Goal: Contribute content: Contribute content

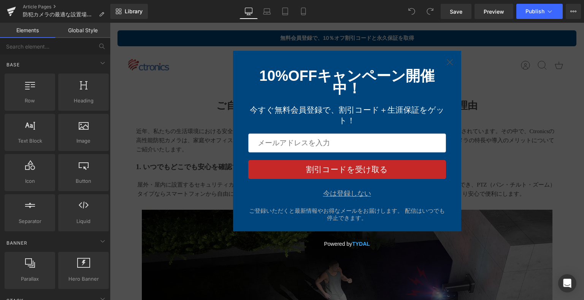
click at [348, 195] on div "今は登録しない" at bounding box center [347, 194] width 48 height 8
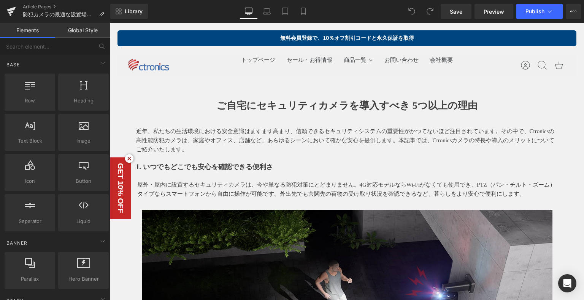
click at [453, 100] on b "ご自宅にセキュリティカメラを導入すべき 5つ以上の理由" at bounding box center [346, 105] width 261 height 11
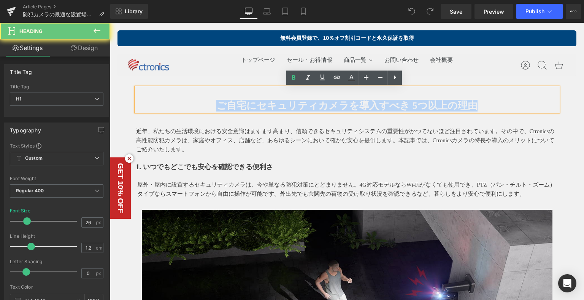
drag, startPoint x: 475, startPoint y: 104, endPoint x: 228, endPoint y: 100, distance: 246.6
click at [216, 101] on h1 "ご自宅にセキュリティカメラを導入すべき 5つ以上の理由" at bounding box center [347, 106] width 422 height 12
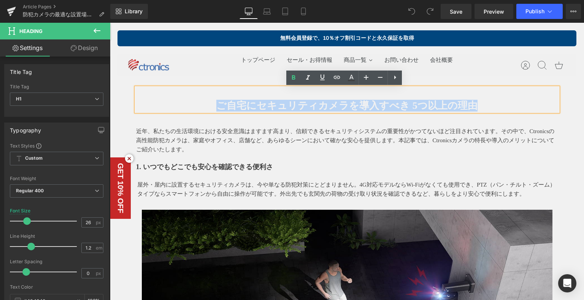
paste div
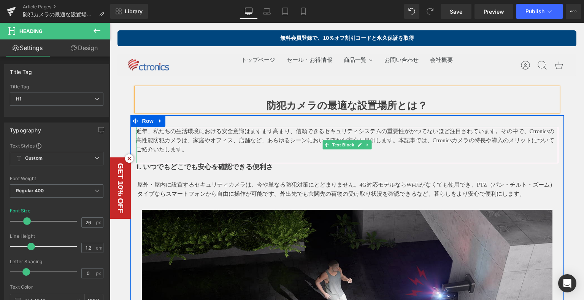
click at [182, 139] on p "近年、私たちの生活環境における安全意識はますます高まり、信頼できるセキュリティシステムの重要性がかつてないほど注目されています。その中で、Ctronicsの高…" at bounding box center [347, 140] width 422 height 27
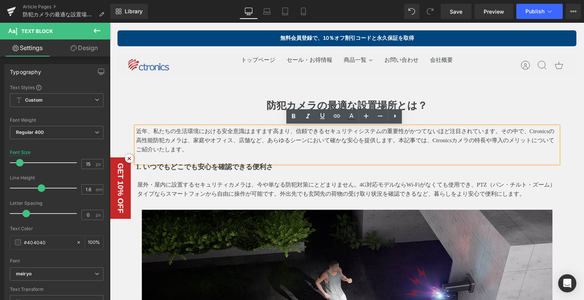
drag, startPoint x: 231, startPoint y: 150, endPoint x: 136, endPoint y: 130, distance: 97.3
click at [136, 130] on p "近年、私たちの生活環境における安全意識はますます高まり、信頼できるセキュリティシステムの重要性がかつてないほど注目されています。その中で、Ctronicsの高…" at bounding box center [347, 140] width 422 height 27
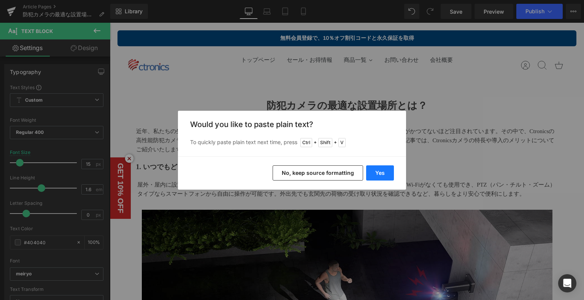
click at [374, 174] on button "Yes" at bounding box center [380, 173] width 28 height 15
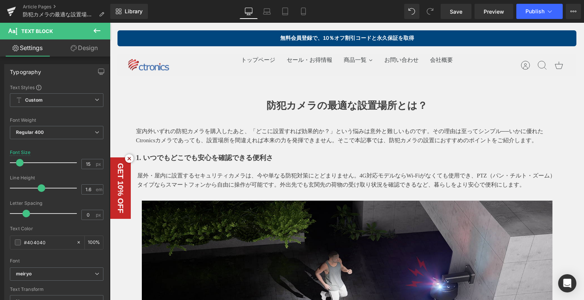
click at [177, 158] on strong "1. いつでもどこでも安心を確認できる便利さ" at bounding box center [204, 158] width 137 height 8
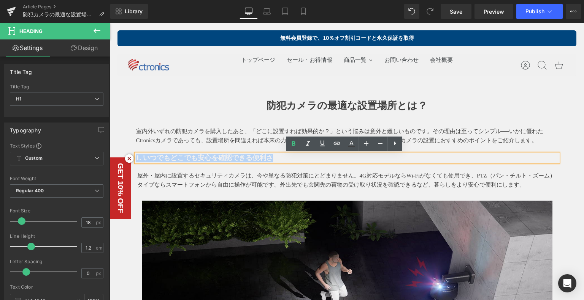
drag, startPoint x: 283, startPoint y: 158, endPoint x: 115, endPoint y: 156, distance: 168.3
paste div
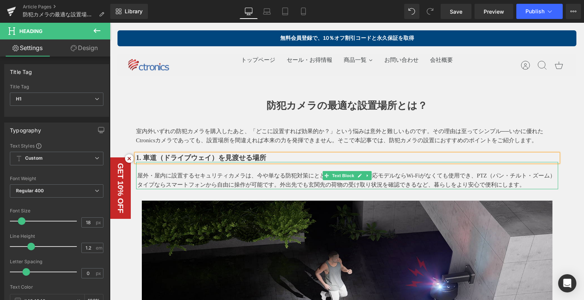
drag, startPoint x: 232, startPoint y: 176, endPoint x: 406, endPoint y: 176, distance: 174.0
click at [233, 176] on p "屋外・屋内に設置するセキュリティカメラは、今や単なる防犯対策にとどまりません。4G対応モデルならWi-Fiがなくても使用でき、PTZ（パン・チルト・ズーム）タ…" at bounding box center [347, 180] width 421 height 18
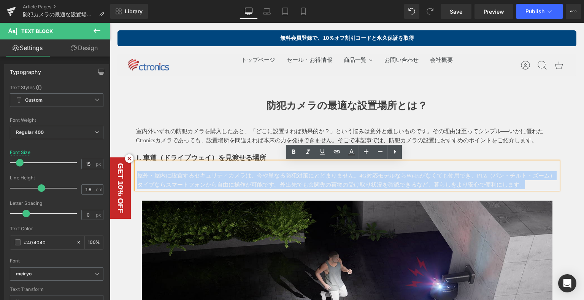
drag, startPoint x: 524, startPoint y: 182, endPoint x: 178, endPoint y: 196, distance: 346.4
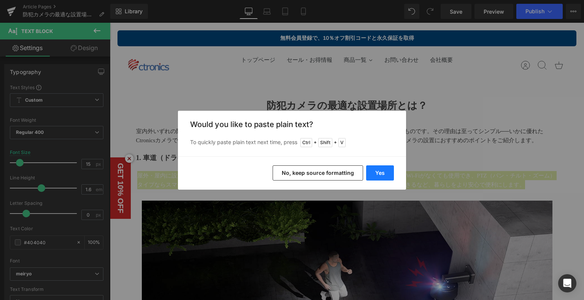
click at [373, 175] on button "Yes" at bounding box center [380, 173] width 28 height 15
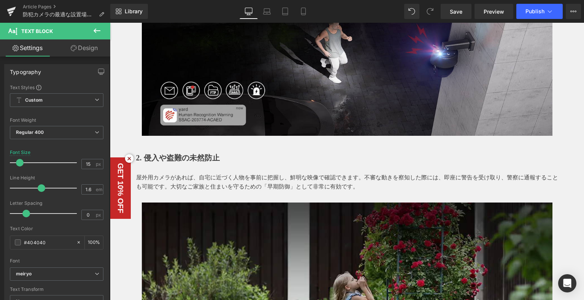
scroll to position [266, 0]
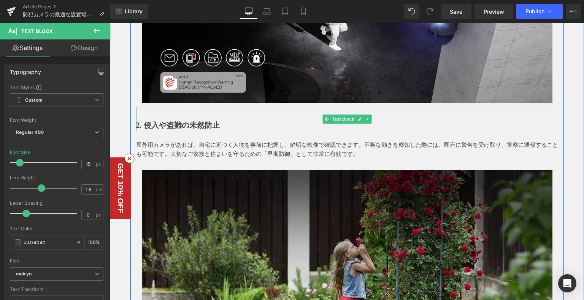
click at [193, 123] on b "2. 侵入や盗難の未然防止" at bounding box center [178, 125] width 84 height 8
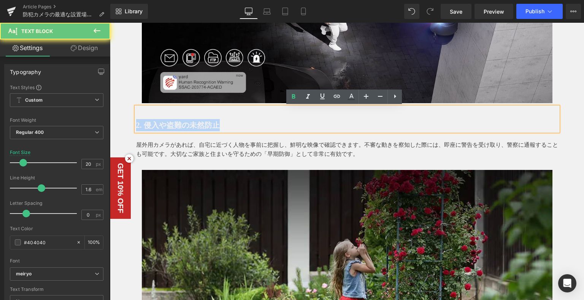
drag, startPoint x: 231, startPoint y: 124, endPoint x: 122, endPoint y: 119, distance: 109.9
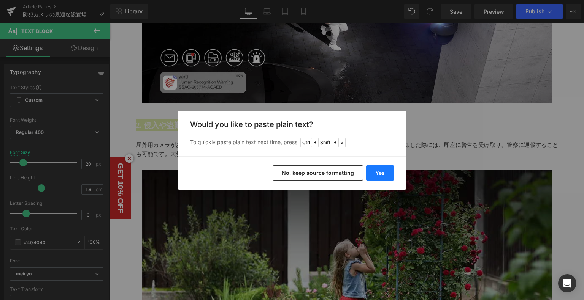
drag, startPoint x: 382, startPoint y: 171, endPoint x: 249, endPoint y: 116, distance: 143.9
click at [382, 171] on button "Yes" at bounding box center [380, 173] width 28 height 15
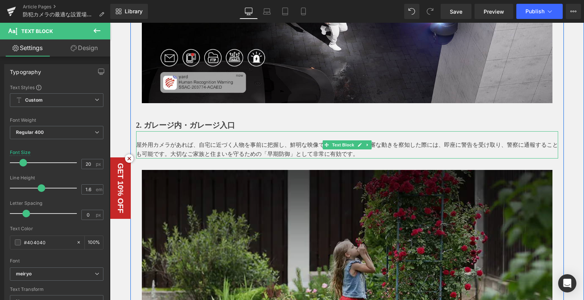
click at [172, 139] on p at bounding box center [347, 135] width 422 height 9
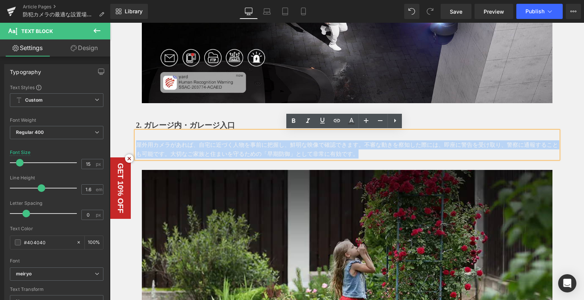
drag, startPoint x: 336, startPoint y: 155, endPoint x: 240, endPoint y: 161, distance: 95.5
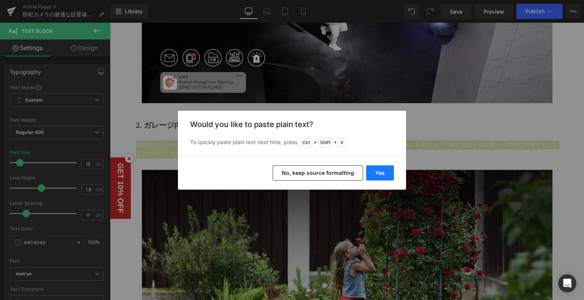
click at [369, 176] on button "Yes" at bounding box center [380, 173] width 28 height 15
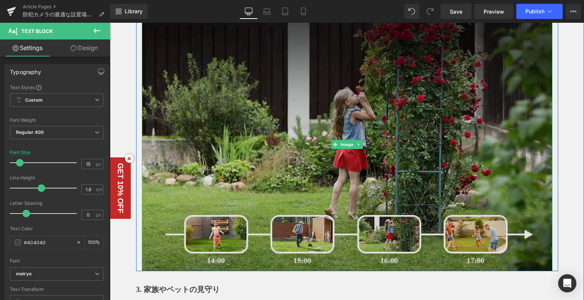
scroll to position [532, 0]
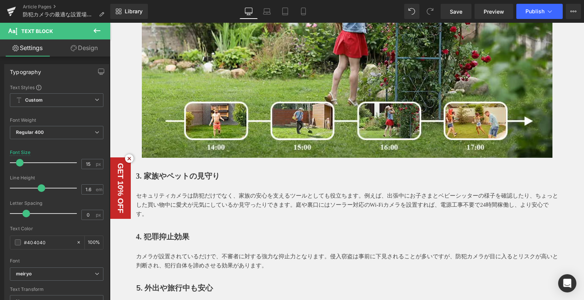
click at [205, 172] on b "3. 家族やペットの見守り" at bounding box center [178, 176] width 84 height 8
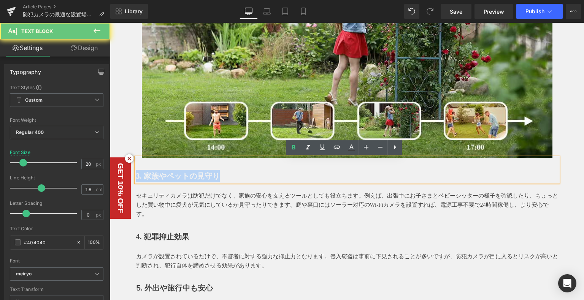
drag, startPoint x: 228, startPoint y: 180, endPoint x: 79, endPoint y: 180, distance: 148.9
click at [110, 180] on html "メインコンテンツへ移動 ショッピングカート 現在カート内に商品はございません。 チェックアウト カートの中の1つ以上のアイテムは、定期購入または後払い購入です…" at bounding box center [347, 256] width 474 height 1530
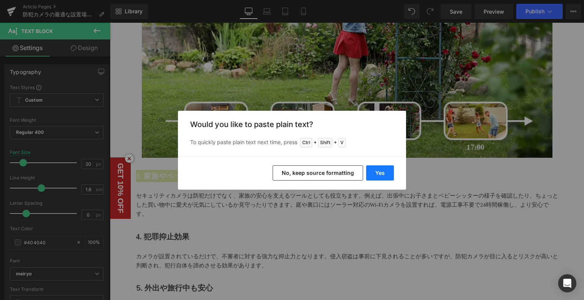
click at [380, 176] on button "Yes" at bounding box center [380, 173] width 28 height 15
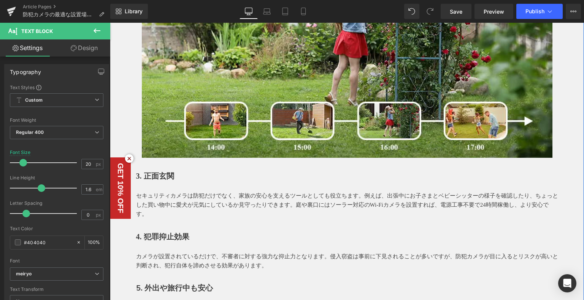
click at [212, 198] on p "セキュリティカメラは防犯だけでなく、家族の安心を支えるツールとしても役立ちます。例えば、出張中にお子さまとベビーシッターの様子を確認したり、ちょっとした買い物…" at bounding box center [347, 204] width 422 height 27
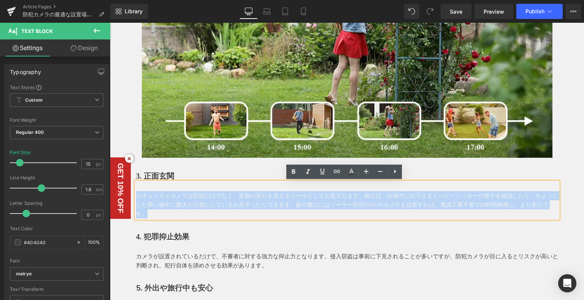
drag, startPoint x: 143, startPoint y: 214, endPoint x: 131, endPoint y: 196, distance: 22.1
click at [131, 196] on div "室内外いずれの防犯カメラを購入したあと、「どこに設置すれば効果的か？」という悩みは意外と難しいものです。その理由は至ってシンプル──いかに優れたCtronic…" at bounding box center [346, 146] width 433 height 1103
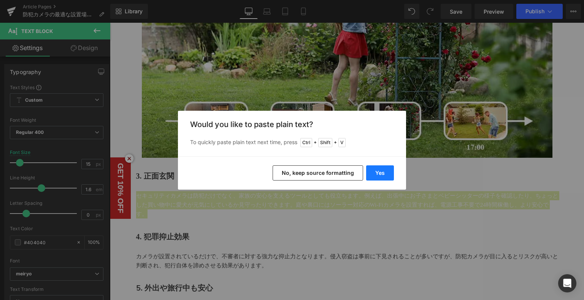
click at [387, 170] on button "Yes" at bounding box center [380, 173] width 28 height 15
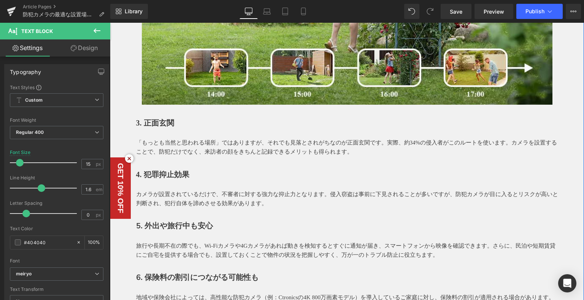
scroll to position [608, 0]
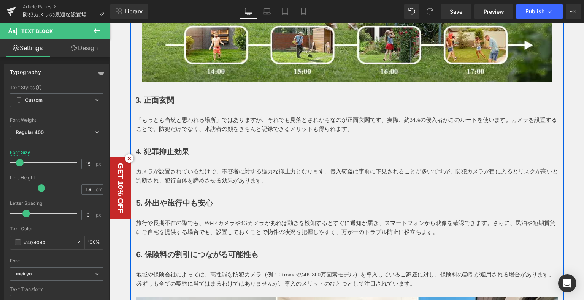
click at [190, 150] on div "4. 犯罪抑止効果" at bounding box center [347, 146] width 422 height 24
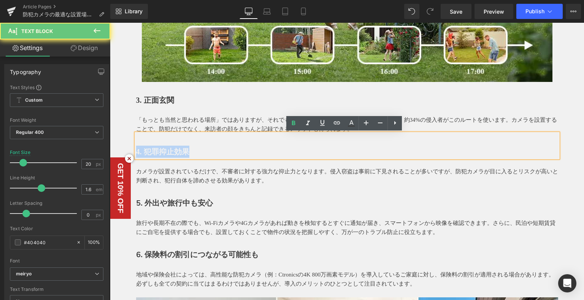
drag, startPoint x: 197, startPoint y: 148, endPoint x: 128, endPoint y: 149, distance: 68.4
click at [130, 149] on div "室内外いずれの防犯カメラを購入したあと、「どこに設置すれば効果的か？」という悩みは意外と難しいものです。その理由は至ってシンプル──いかに優れたCtronic…" at bounding box center [346, 66] width 433 height 1094
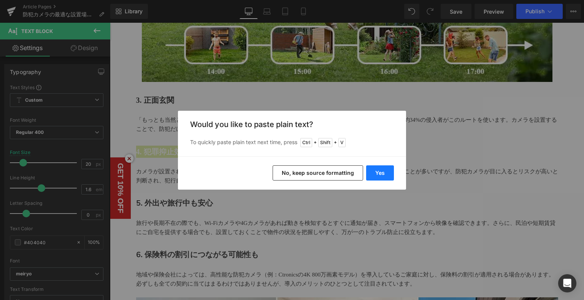
click at [385, 173] on button "Yes" at bounding box center [380, 173] width 28 height 15
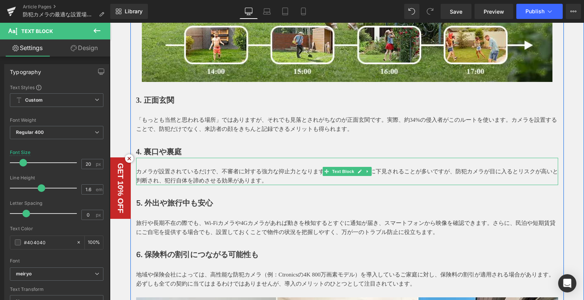
click at [254, 170] on p "カメラが設置されているだけで、不審者に対する強力な抑止力となります。侵入窃盗は事前に下見されることが多いですが、防犯カメラが目に入るとリスクが高いと判断され、…" at bounding box center [347, 176] width 422 height 18
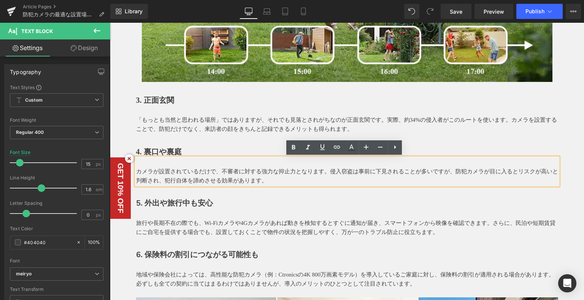
drag, startPoint x: 216, startPoint y: 169, endPoint x: 132, endPoint y: 169, distance: 84.0
click at [136, 169] on div "カメラが設置されているだけで、不審者に対する強力な抑止力となります。侵入窃盗は事前に下見されることが多いですが、防犯カメラが目に入るとリスクが高いと判断され、…" at bounding box center [347, 171] width 422 height 27
click at [136, 168] on p "カメラが設置されているだけで、不審者に対する強力な抑止力となります。侵入窃盗は事前に下見されることが多いですが、防犯カメラが目に入るとリスクが高いと判断され、…" at bounding box center [347, 176] width 422 height 18
drag, startPoint x: 260, startPoint y: 181, endPoint x: 192, endPoint y: 179, distance: 67.7
click at [191, 180] on p "カメラが設置されているだけで、不審者に対する強力な抑止力となります。侵入窃盗は事前に下見されることが多いですが、防犯カメラが目に入るとリスクが高いと判断され、…" at bounding box center [347, 176] width 422 height 18
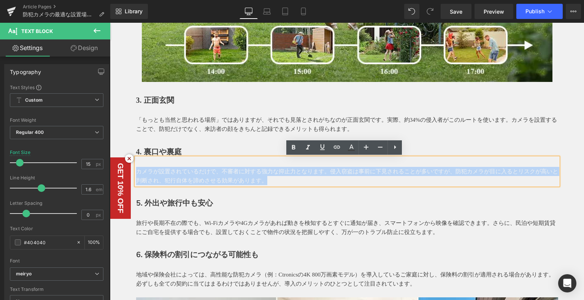
drag, startPoint x: 245, startPoint y: 181, endPoint x: 133, endPoint y: 169, distance: 111.9
click at [136, 169] on p "カメラが設置されているだけで、不審者に対する強力な抑止力となります。侵入窃盗は事前に下見されることが多いですが、防犯カメラが目に入るとリスクが高いと判断され、…" at bounding box center [347, 176] width 422 height 18
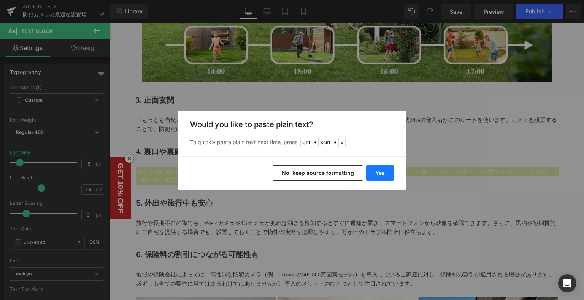
click at [383, 174] on button "Yes" at bounding box center [380, 173] width 28 height 15
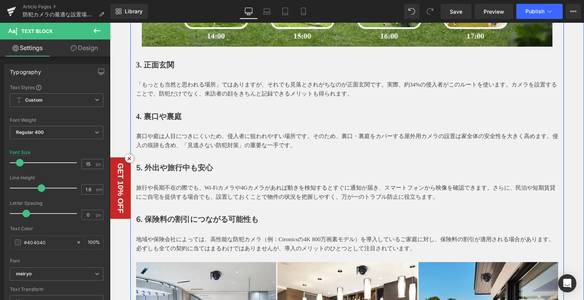
scroll to position [684, 0]
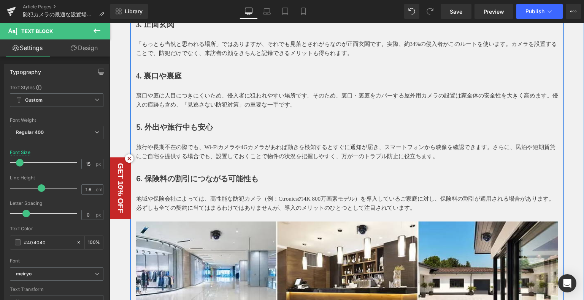
click at [168, 126] on b "5. 外出や旅行中も安心" at bounding box center [174, 127] width 77 height 10
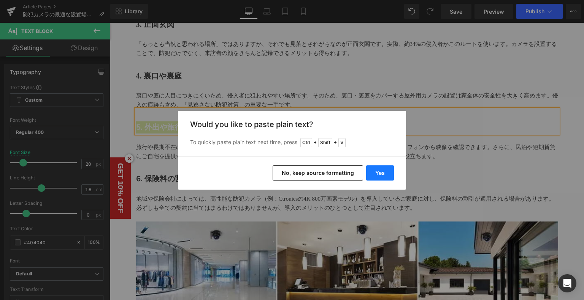
click at [365, 172] on div "Yes No, keep source formatting" at bounding box center [292, 173] width 228 height 33
click at [371, 171] on button "Yes" at bounding box center [380, 173] width 28 height 15
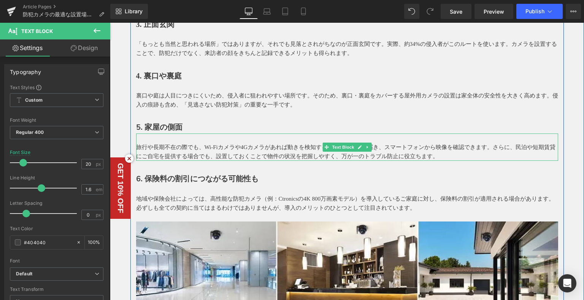
drag, startPoint x: 211, startPoint y: 149, endPoint x: 310, endPoint y: 156, distance: 98.7
click at [211, 149] on p "旅行や長期不在の際でも、Wi-Fiカメラや4Gカメラがあれば動きを検知するとすぐに通知が届き、スマートフォンから映像を確認できます。さらに、民泊や短期賃貸にご…" at bounding box center [347, 152] width 422 height 18
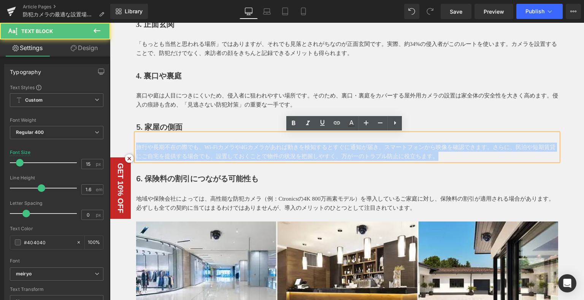
drag, startPoint x: 435, startPoint y: 156, endPoint x: 219, endPoint y: 167, distance: 215.7
click at [110, 145] on html "メインコンテンツへ移動 ショッピングカート 現在カート内に商品はございません。 チェックアウト カートの中の1つ以上のアイテムは、定期購入または後払い購入です…" at bounding box center [347, 99] width 474 height 1521
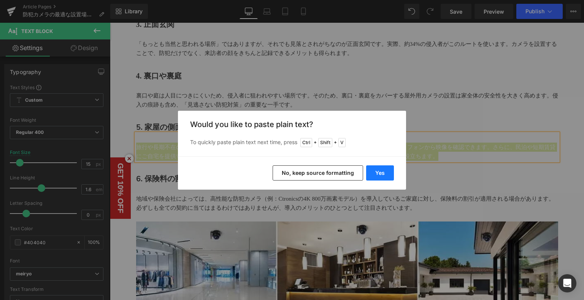
drag, startPoint x: 373, startPoint y: 174, endPoint x: 153, endPoint y: 113, distance: 228.9
click at [373, 174] on button "Yes" at bounding box center [380, 173] width 28 height 15
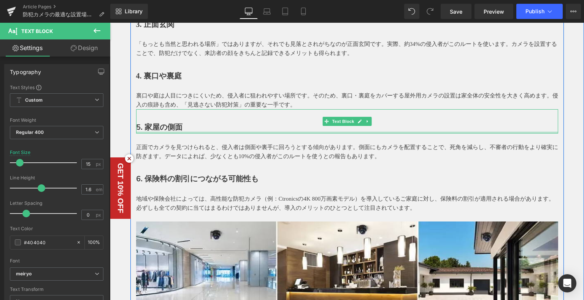
click at [166, 133] on div at bounding box center [347, 133] width 422 height 2
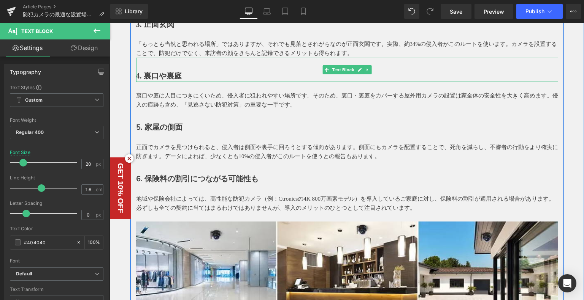
click at [160, 68] on div at bounding box center [347, 64] width 422 height 12
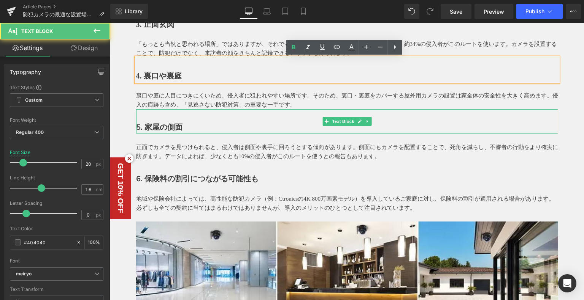
click at [163, 129] on b "5. 家屋の側面" at bounding box center [159, 127] width 46 height 10
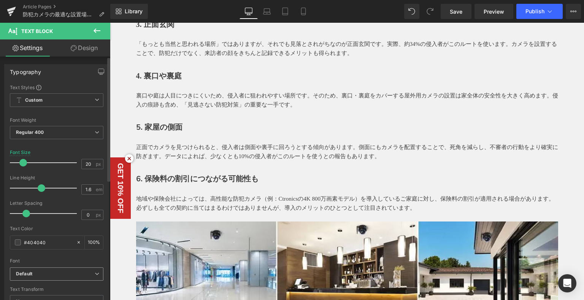
click at [55, 275] on b "Default" at bounding box center [55, 274] width 79 height 6
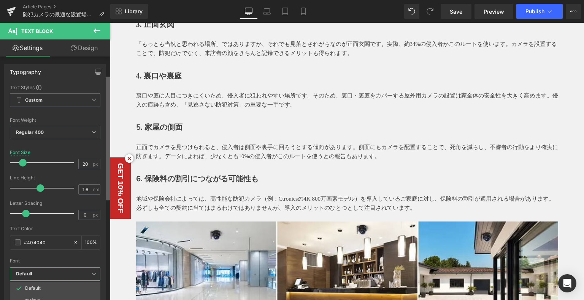
scroll to position [46, 0]
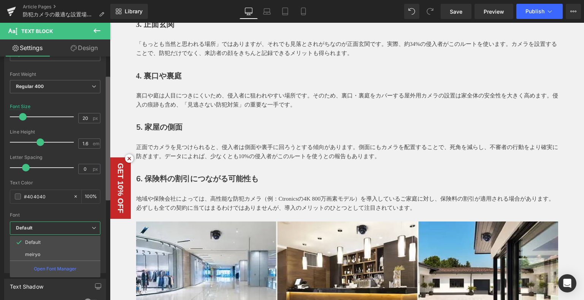
click at [108, 139] on b at bounding box center [108, 139] width 5 height 124
click at [42, 255] on li "meiryo" at bounding box center [55, 255] width 90 height 12
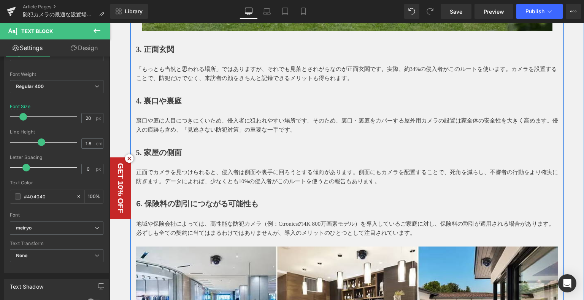
scroll to position [646, 0]
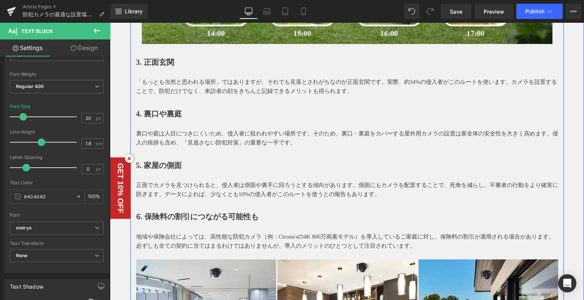
click at [160, 65] on b "3. 正面玄関" at bounding box center [155, 62] width 38 height 8
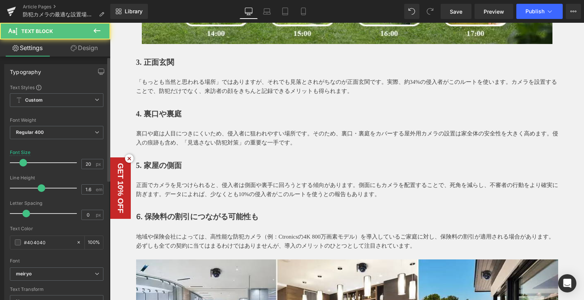
scroll to position [0, 0]
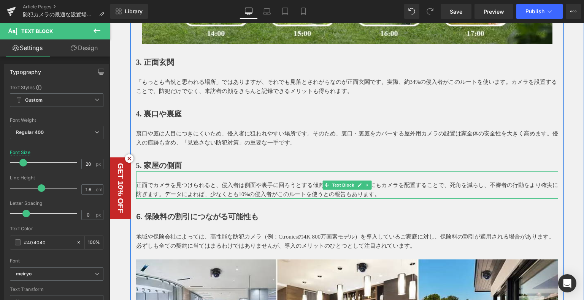
click at [183, 163] on p "5. 家屋の側面" at bounding box center [347, 166] width 422 height 12
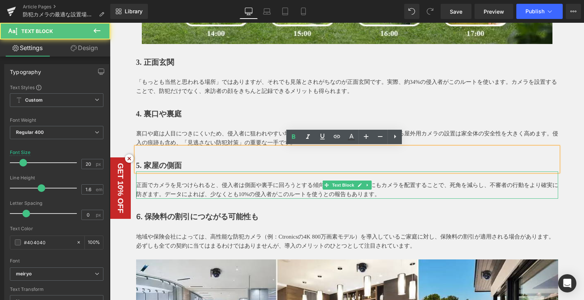
click at [280, 196] on p "正面でカメラを見つけられると、侵入者は側面や裏手に回ろうとする傾向があります。側面にもカメラを配置することで、死角を減らし、不審者の行動をより確実に防ぎます。…" at bounding box center [347, 190] width 422 height 18
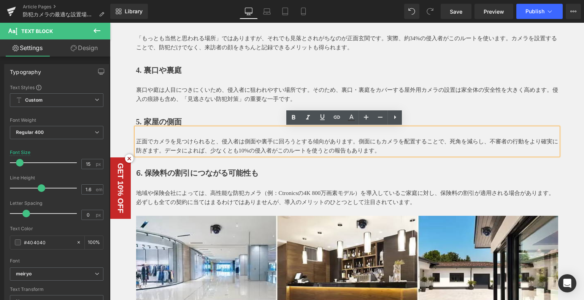
scroll to position [722, 0]
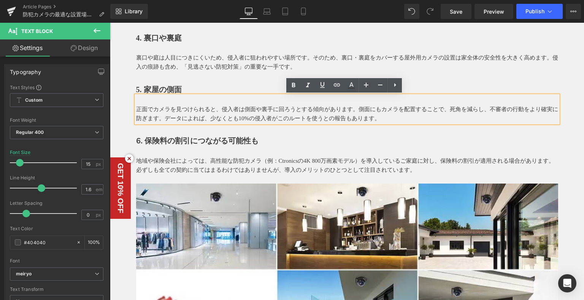
drag, startPoint x: 189, startPoint y: 140, endPoint x: 207, endPoint y: 141, distance: 18.6
click at [189, 140] on b "6. 保険料の割引につながる可能性も" at bounding box center [197, 141] width 122 height 10
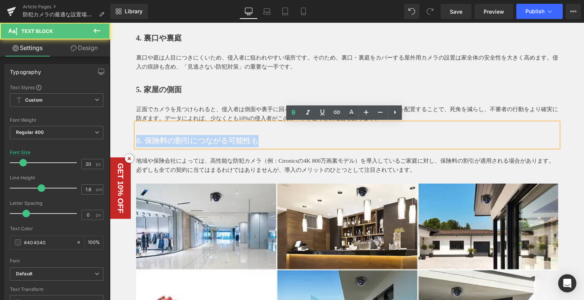
drag, startPoint x: 262, startPoint y: 138, endPoint x: 127, endPoint y: 141, distance: 134.5
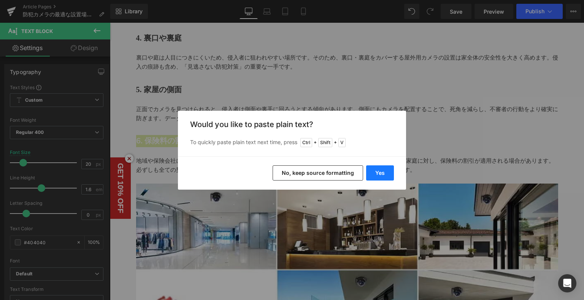
click at [388, 171] on button "Yes" at bounding box center [380, 173] width 28 height 15
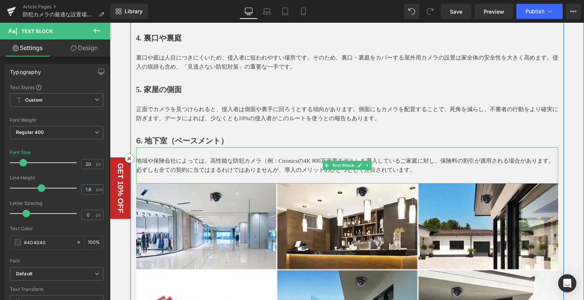
drag, startPoint x: 218, startPoint y: 164, endPoint x: 451, endPoint y: 158, distance: 233.0
click at [218, 164] on p "地域や保険会社によっては、高性能な防犯カメラ（例：Ctronicsの4K 800万画素モデル）を導入しているご家庭に対し、保険料の割引が適用される場合がありま…" at bounding box center [347, 166] width 422 height 18
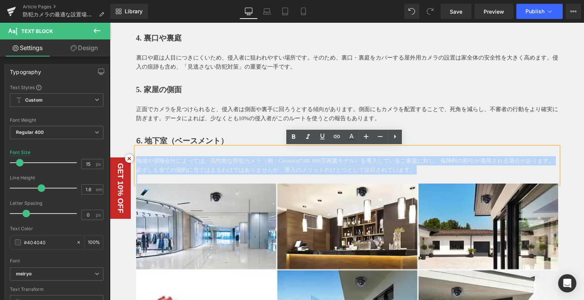
drag, startPoint x: 438, startPoint y: 176, endPoint x: 134, endPoint y: 161, distance: 303.5
click at [136, 163] on div "地域や保険会社によっては、高性能な防犯カメラ（例：Ctronicsの4K 800万画素モデル）を導入しているご家庭に対し、保険料の割引が適用される場合がありま…" at bounding box center [347, 165] width 422 height 36
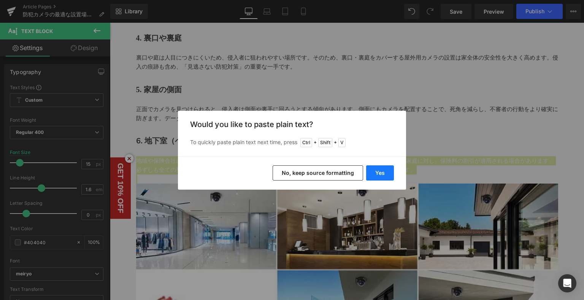
click at [382, 174] on button "Yes" at bounding box center [380, 173] width 28 height 15
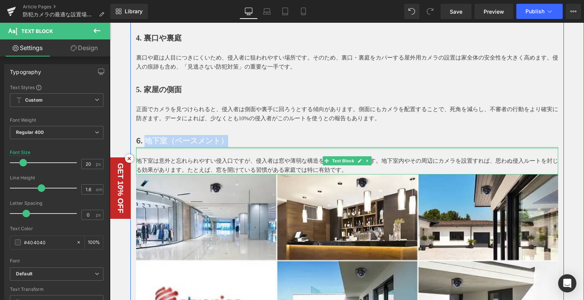
drag, startPoint x: 141, startPoint y: 141, endPoint x: 225, endPoint y: 147, distance: 83.8
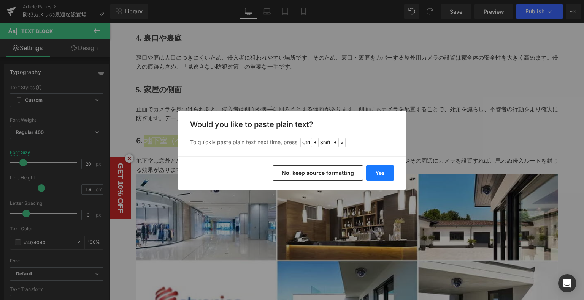
click at [382, 171] on button "Yes" at bounding box center [380, 173] width 28 height 15
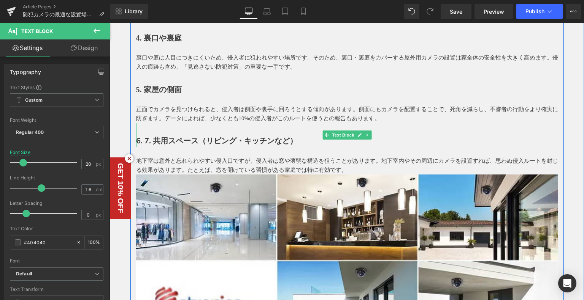
click at [152, 140] on b "6. 7. 共用スペース（リビング・キッチンなど）" at bounding box center [216, 141] width 161 height 10
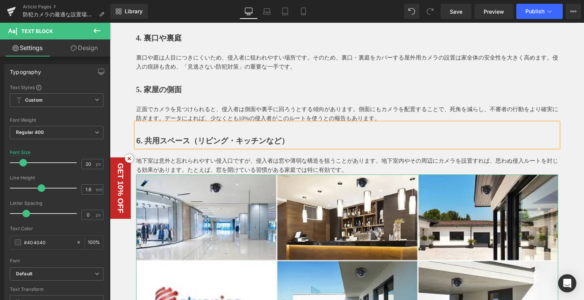
click at [179, 164] on p "地下室は意外と忘れられやすい侵入口ですが、侵入者は窓や薄弱な構造を狙うことがあります。地下室内やその周辺にカメラを設置すれば、思わぬ侵入ルートを封じる効果があ…" at bounding box center [347, 166] width 422 height 18
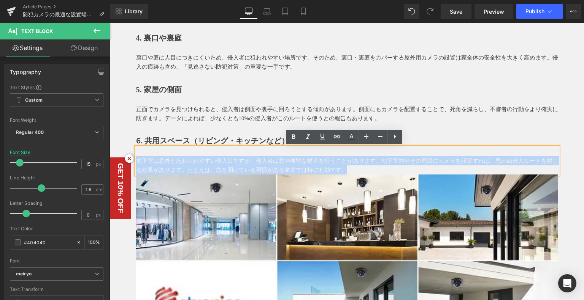
drag, startPoint x: 342, startPoint y: 171, endPoint x: 135, endPoint y: 162, distance: 207.2
click at [136, 162] on p "地下室は意外と忘れられやすい侵入口ですが、侵入者は窓や薄弱な構造を狙うことがあります。地下室内やその周辺にカメラを設置すれば、思わぬ侵入ルートを封じる効果があ…" at bounding box center [347, 166] width 422 height 18
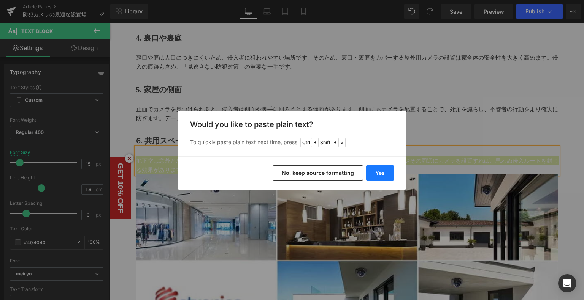
click at [373, 174] on button "Yes" at bounding box center [380, 173] width 28 height 15
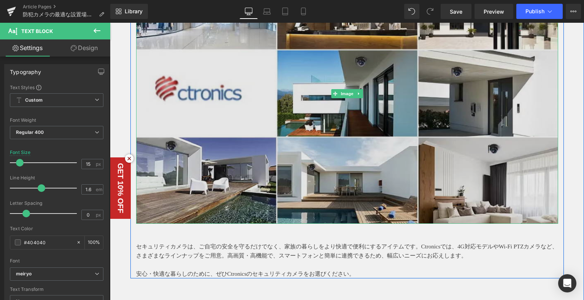
scroll to position [950, 0]
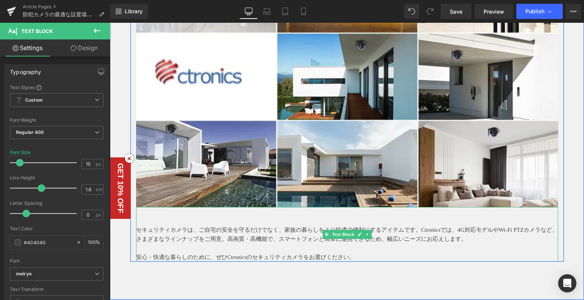
click at [143, 240] on p "セキュリティカメラは、ご自宅の安全を守るだけでなく、家族の暮らしをより快適で便利にするアイテムです。Ctronicsでは、4G対応モデルやWi-Fi PTZカ…" at bounding box center [347, 235] width 422 height 18
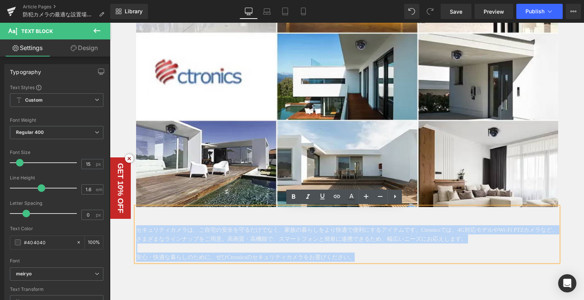
drag, startPoint x: 133, startPoint y: 230, endPoint x: 361, endPoint y: 262, distance: 231.0
click at [361, 262] on div "セキュリティカメラは、ご自宅の安全を守るだけでなく、家族の暮らしをより快適で便利にするアイテムです。Ctronicsでは、4G対応モデルやWi-Fi PTZカ…" at bounding box center [347, 234] width 422 height 55
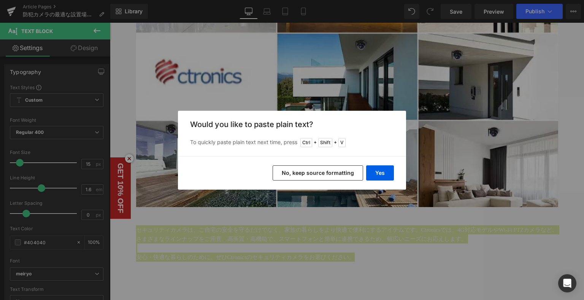
click at [349, 174] on button "No, keep source formatting" at bounding box center [317, 173] width 90 height 15
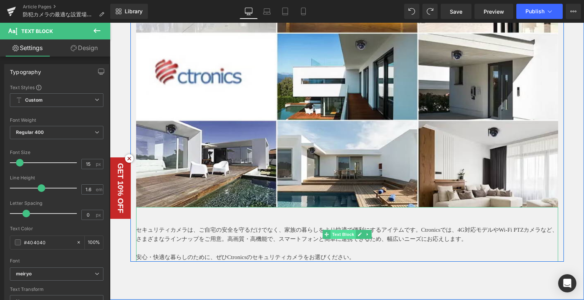
click at [331, 237] on span "Text Block" at bounding box center [342, 234] width 25 height 9
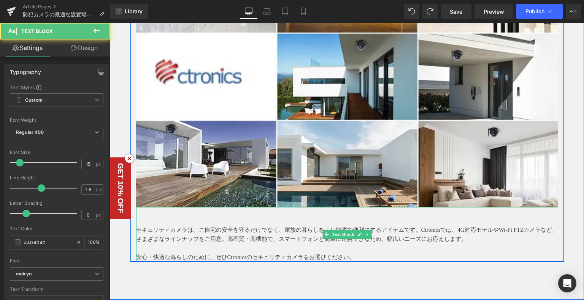
click at [476, 240] on p "セキュリティカメラは、ご自宅の安全を守るだけでなく、家族の暮らしをより快適で便利にするアイテムです。Ctronicsでは、4G対応モデルやWi-Fi PTZカ…" at bounding box center [347, 235] width 422 height 18
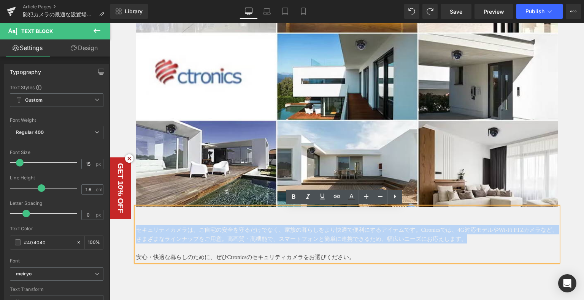
drag, startPoint x: 485, startPoint y: 240, endPoint x: 125, endPoint y: 230, distance: 359.5
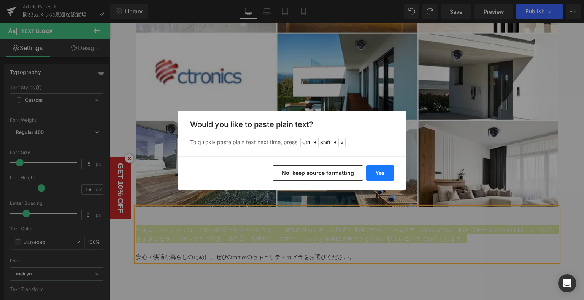
click at [373, 167] on button "Yes" at bounding box center [380, 173] width 28 height 15
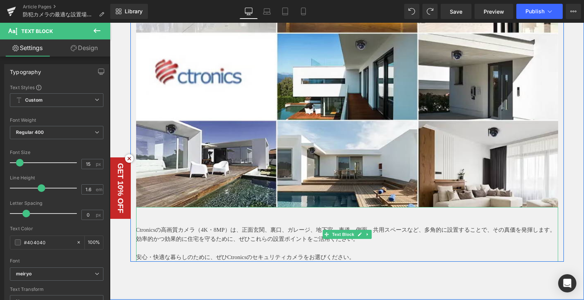
click at [227, 236] on p "Ctronicsの高画質カメラ（4K・8MP）は、正面玄関、裏口、ガレージ、地下室、車道、側面、共用スペースなど、多角的に設置することで、その真価を発揮します…" at bounding box center [347, 235] width 422 height 18
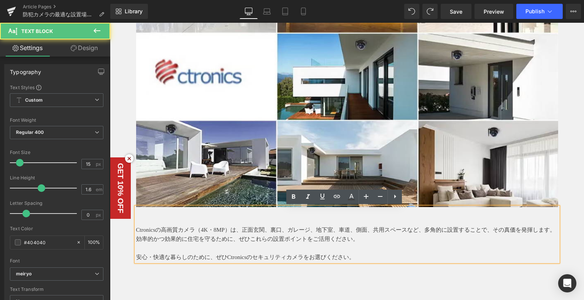
click at [206, 233] on p "Ctronicsの高画質カメラ（4K・8MP）は、正面玄関、裏口、ガレージ、地下室、車道、側面、共用スペースなど、多角的に設置することで、その真価を発揮します…" at bounding box center [347, 235] width 422 height 18
click at [230, 231] on p "Ctronicsの高画質カメラ（4K・8MP）は、正面玄関、裏口、ガレージ、地下室、車道、側面、共用スペースなど、多角的に設置することで、その真価を発揮します…" at bounding box center [347, 235] width 422 height 18
click at [283, 232] on p "Ctronicsの高画質カメラ（4K・8MP）は、正面玄関、裏口、ガレージ、地下室、車道、側面、共用スペースなど、多角的に設置することで、その真価を発揮します…" at bounding box center [347, 235] width 422 height 18
click at [353, 232] on p "Ctronicsの高画質カメラ（4K・8MP）は、正面玄関、裏口、ガレージ、地下室、車道、側面、共用スペースなど、多角的に設置することで、その真価を発揮します…" at bounding box center [347, 235] width 422 height 18
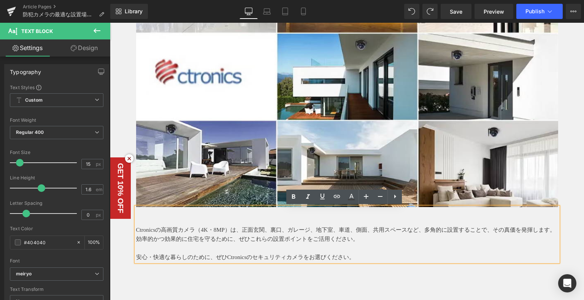
click at [358, 229] on p "Ctronicsの高画質カメラ（4K・8MP）は、正面玄関、裏口、ガレージ、地下室、車道、側面、共用スペースなど、多角的に設置することで、その真価を発揮します…" at bounding box center [347, 235] width 422 height 18
click at [339, 229] on p "Ctronicsの高画質カメラ（4K・8MP）は、正面玄関、裏口、ガレージ、地下室、車道、側面、共用スペースなど、多角的に設置することで、その真価を発揮します…" at bounding box center [347, 235] width 422 height 18
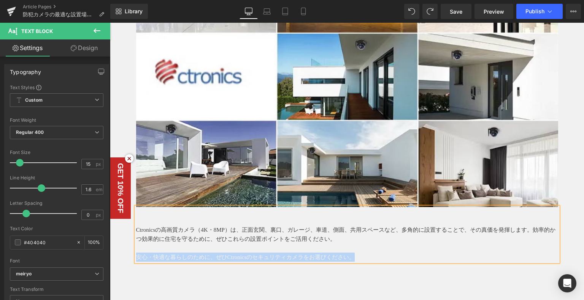
drag, startPoint x: 346, startPoint y: 258, endPoint x: 122, endPoint y: 259, distance: 224.9
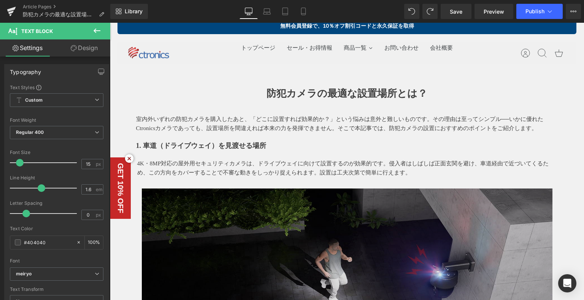
scroll to position [0, 0]
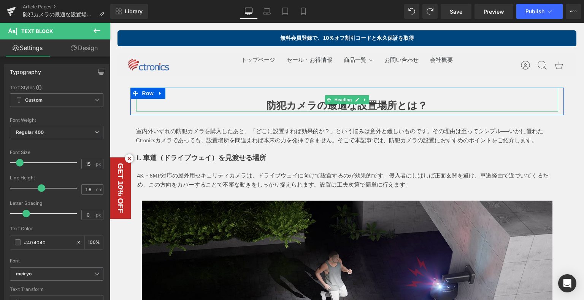
click at [310, 97] on h1 at bounding box center [347, 94] width 422 height 12
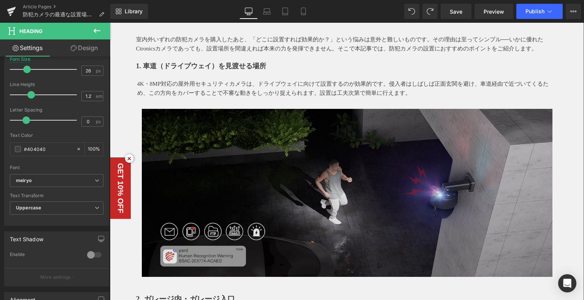
scroll to position [152, 0]
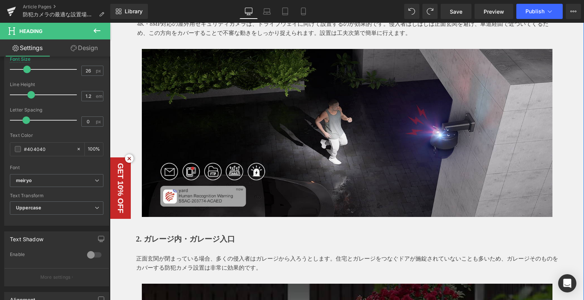
click at [269, 123] on img at bounding box center [347, 133] width 410 height 168
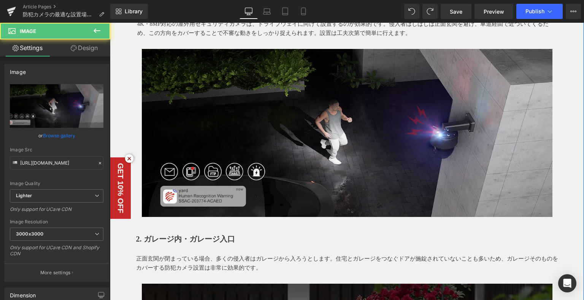
scroll to position [0, 0]
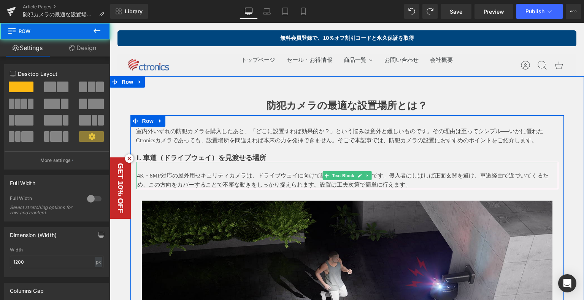
click at [348, 193] on div "Image Row" at bounding box center [347, 281] width 422 height 183
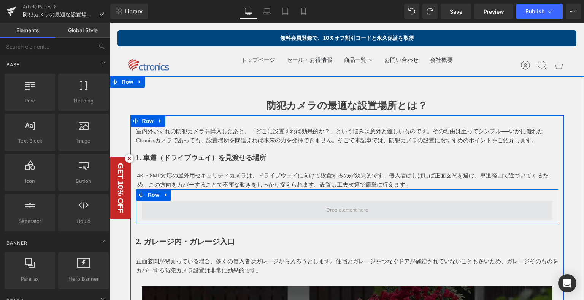
click at [316, 213] on span at bounding box center [347, 210] width 410 height 19
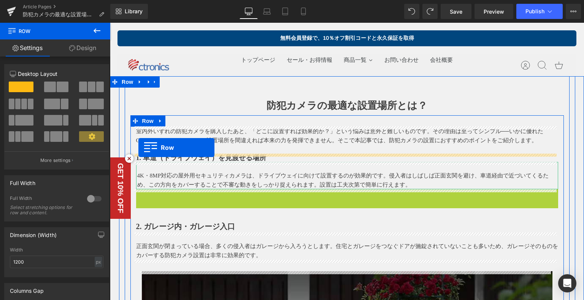
drag, startPoint x: 137, startPoint y: 195, endPoint x: 138, endPoint y: 148, distance: 47.1
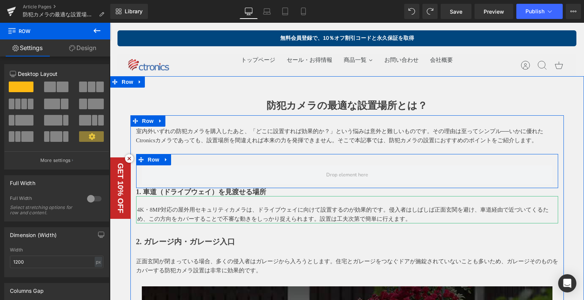
click at [305, 163] on div "Row" at bounding box center [347, 171] width 422 height 34
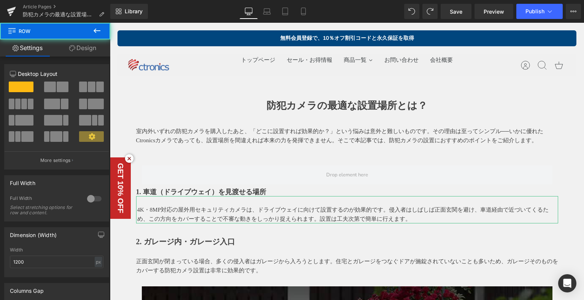
click at [90, 35] on button at bounding box center [97, 31] width 27 height 17
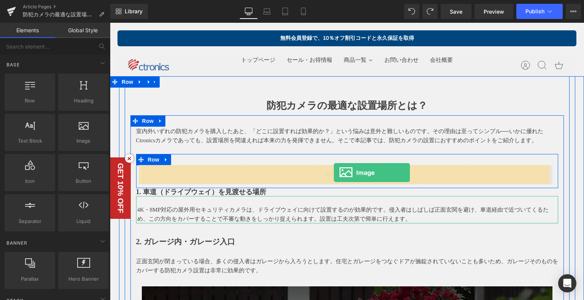
drag, startPoint x: 191, startPoint y: 158, endPoint x: 334, endPoint y: 173, distance: 143.6
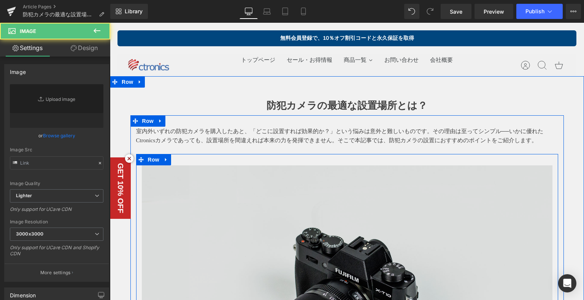
type input "//[DOMAIN_NAME][URL]"
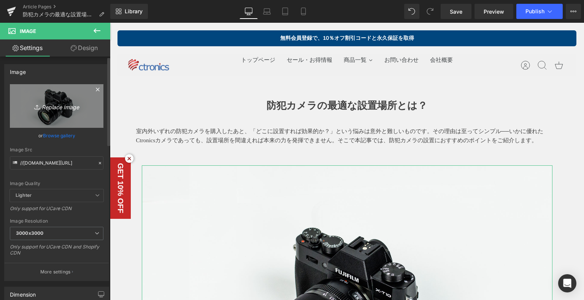
click at [40, 105] on icon "Replace Image" at bounding box center [56, 105] width 61 height 9
type input "C:\fakepath\house_3000x3000.jpg"
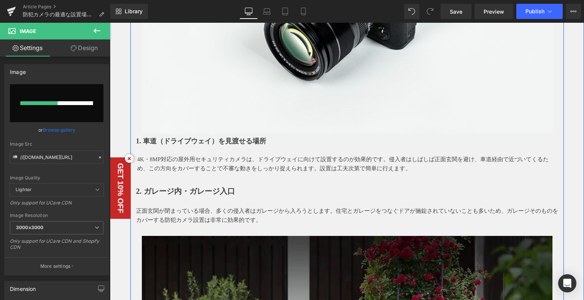
scroll to position [304, 0]
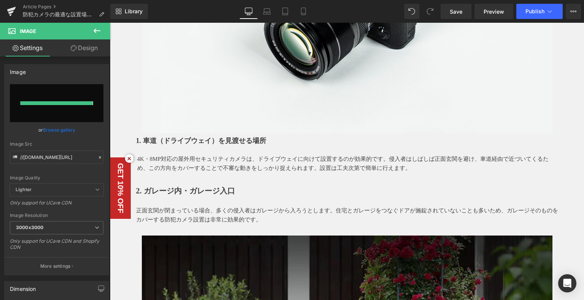
type input "[URL][DOMAIN_NAME]"
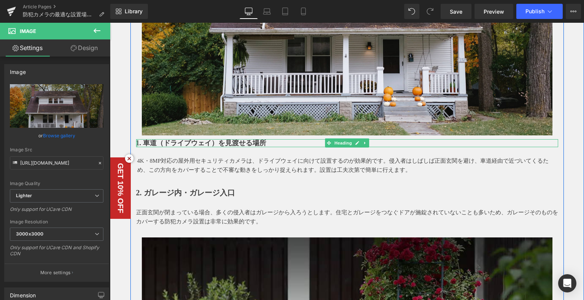
click at [136, 142] on div at bounding box center [137, 143] width 2 height 8
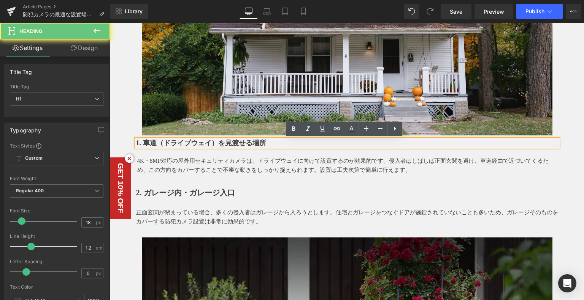
click at [136, 142] on b "1. 車道（ドライブウェイ）を見渡せる場所" at bounding box center [201, 143] width 130 height 8
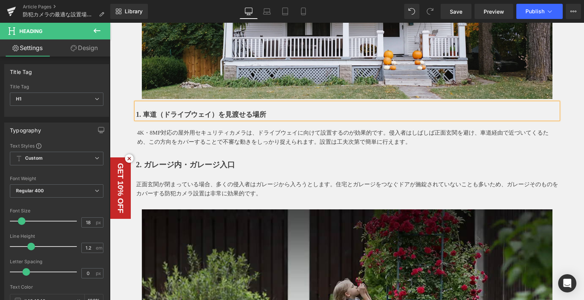
scroll to position [380, 0]
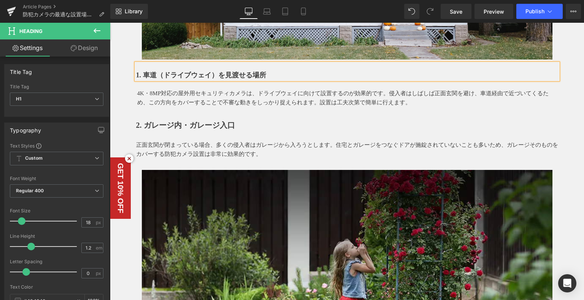
click at [202, 130] on div "2. ガレージ内・ガレージ入口 Text Block" at bounding box center [347, 119] width 422 height 24
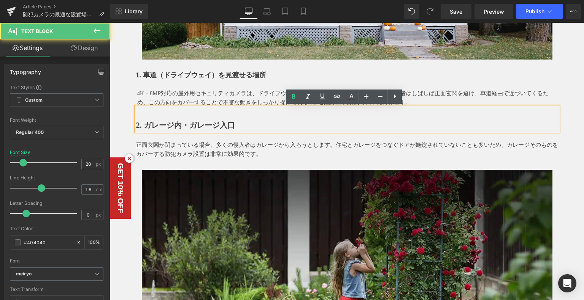
click at [202, 124] on b "2. ガレージ内・ガレージ入口" at bounding box center [185, 125] width 99 height 8
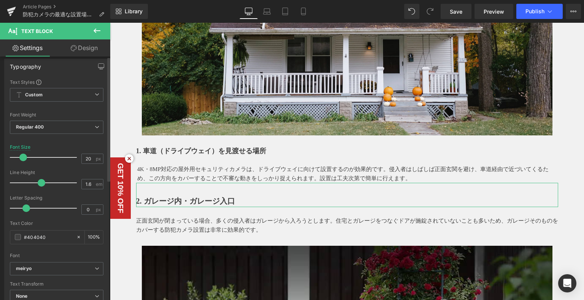
scroll to position [0, 0]
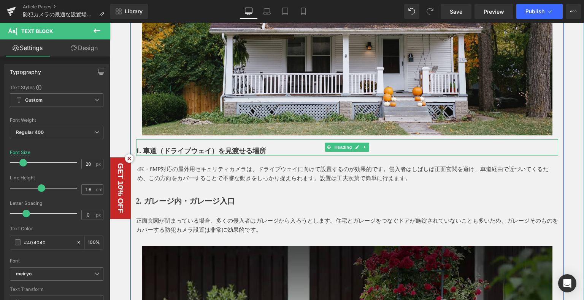
drag, startPoint x: 183, startPoint y: 147, endPoint x: 266, endPoint y: 171, distance: 85.9
click at [183, 147] on b "1. 車道（ドライブウェイ）を見渡せる場所" at bounding box center [201, 151] width 130 height 8
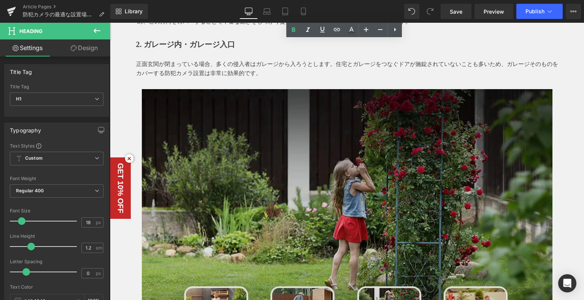
scroll to position [494, 0]
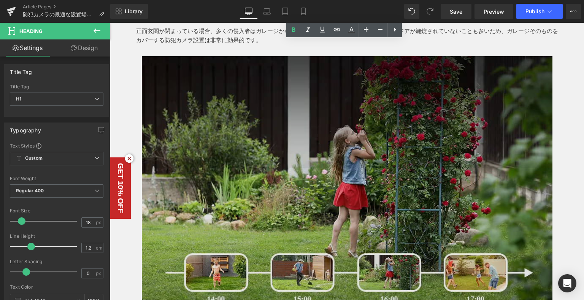
click at [335, 115] on img at bounding box center [347, 183] width 410 height 254
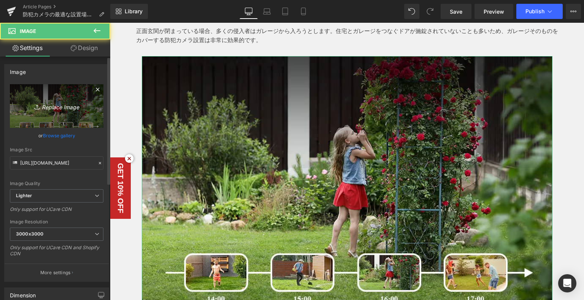
click at [70, 100] on link "Replace Image" at bounding box center [56, 106] width 93 height 44
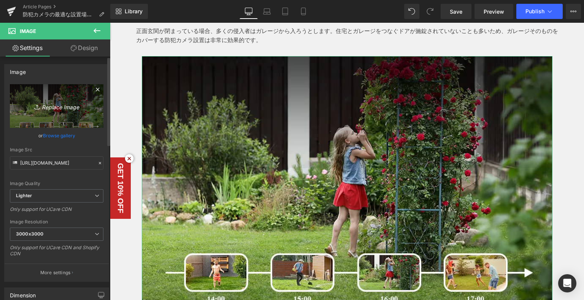
type input "C:\fakepath\5.jpg"
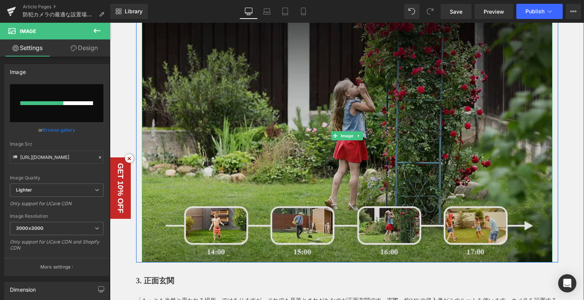
scroll to position [570, 0]
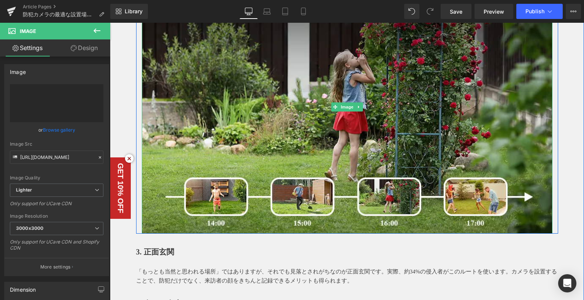
type input "[URL][DOMAIN_NAME]"
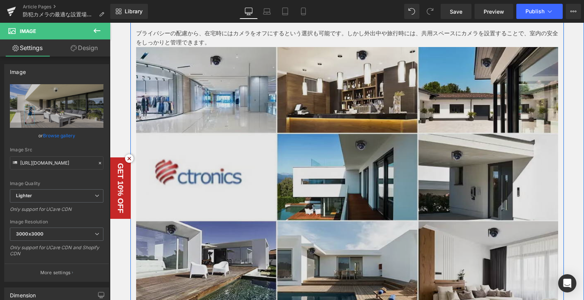
scroll to position [874, 0]
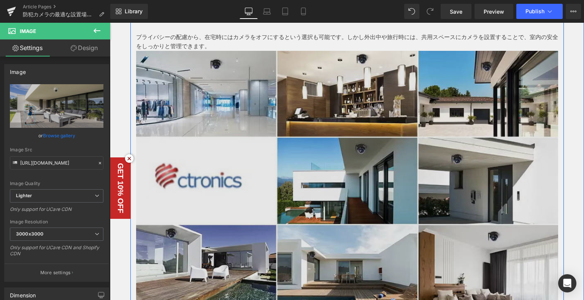
click at [369, 143] on img at bounding box center [347, 181] width 422 height 261
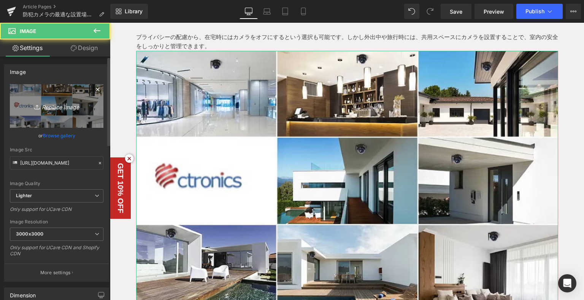
click at [65, 101] on icon "Replace Image" at bounding box center [56, 105] width 61 height 9
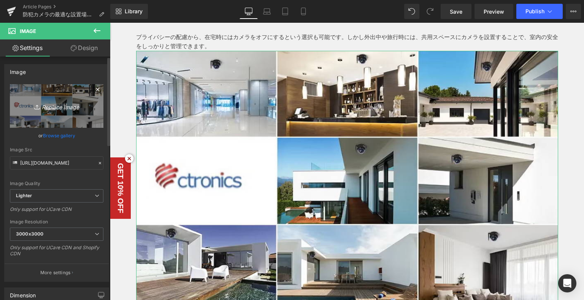
type input "C:\fakepath\6.jpg"
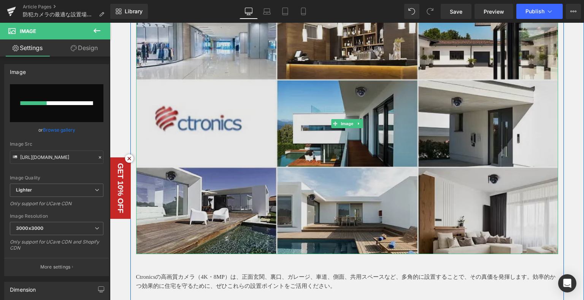
scroll to position [1026, 0]
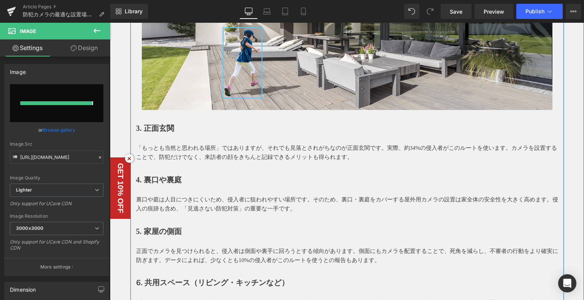
type input "[URL][DOMAIN_NAME]"
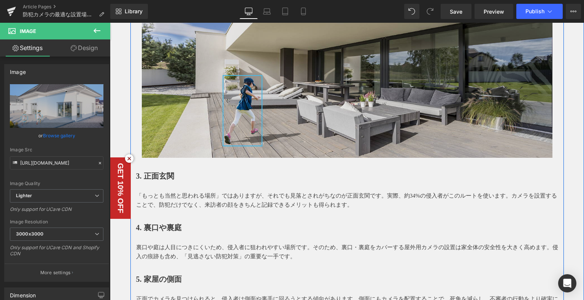
scroll to position [608, 0]
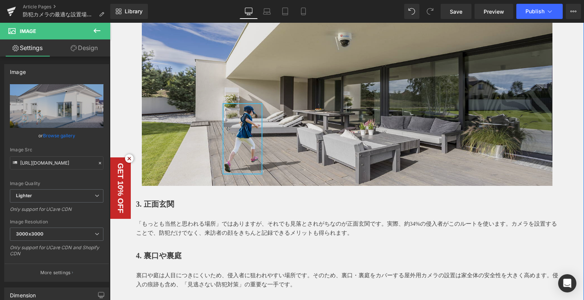
click at [267, 101] on img at bounding box center [347, 102] width 410 height 168
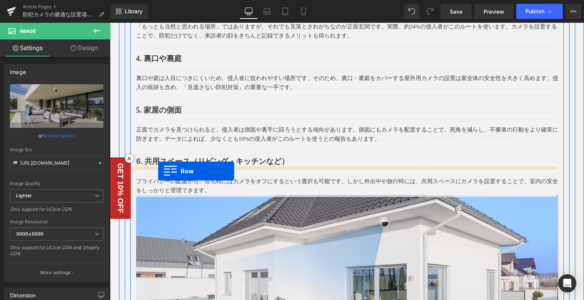
scroll to position [570, 0]
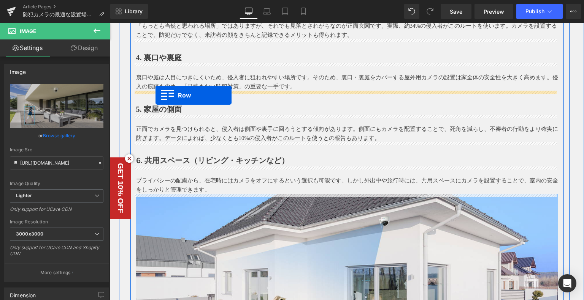
drag, startPoint x: 139, startPoint y: 166, endPoint x: 155, endPoint y: 95, distance: 72.4
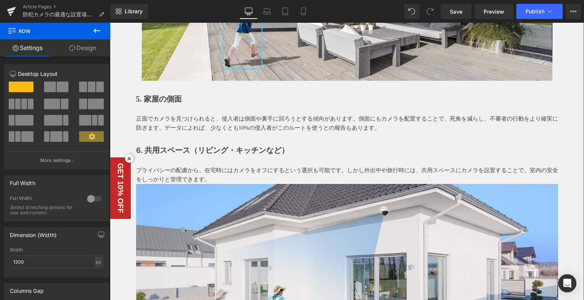
scroll to position [816, 0]
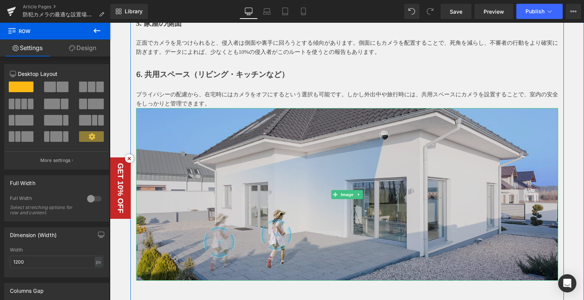
click at [398, 177] on img at bounding box center [347, 194] width 422 height 173
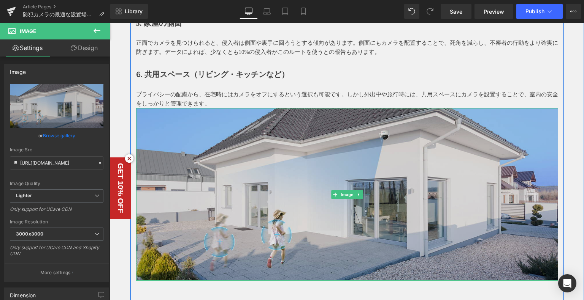
click at [136, 112] on img at bounding box center [347, 194] width 422 height 173
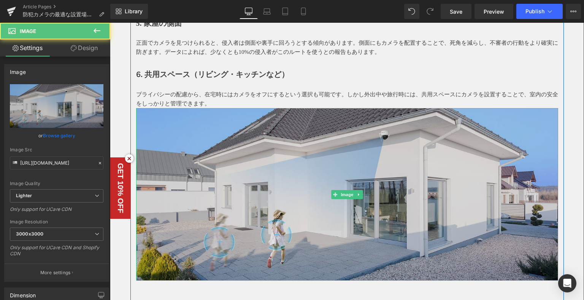
click at [163, 129] on img at bounding box center [347, 194] width 422 height 173
click at [194, 131] on img at bounding box center [347, 194] width 422 height 173
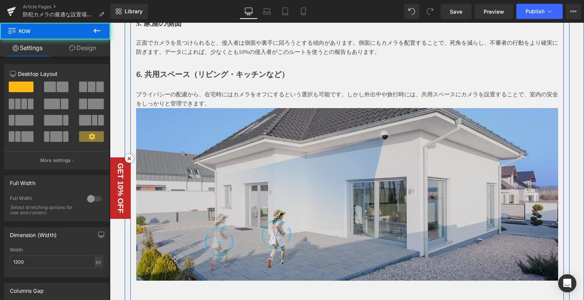
click at [142, 113] on img at bounding box center [347, 194] width 422 height 173
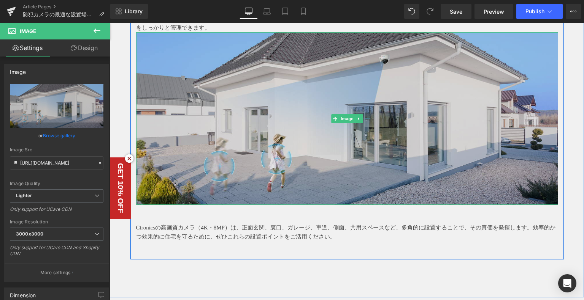
click at [308, 136] on img at bounding box center [347, 118] width 422 height 173
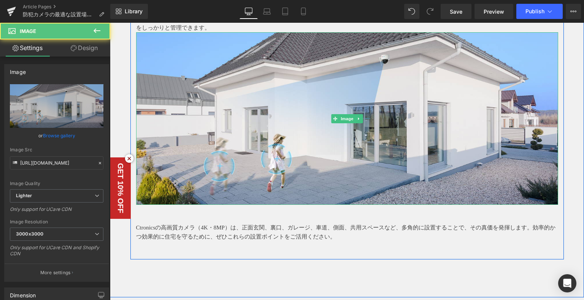
scroll to position [854, 0]
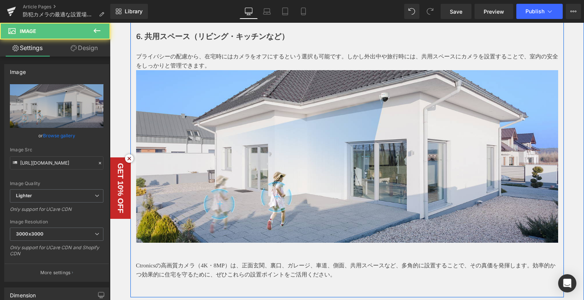
click at [136, 70] on div "プライバシーの配慮から、在宅時にはカメラをオフにするという選択も可能です。しかし外出中や旅行時には、共用スペースにカメラを設置することで、室内の安全をしっかり…" at bounding box center [347, 56] width 422 height 27
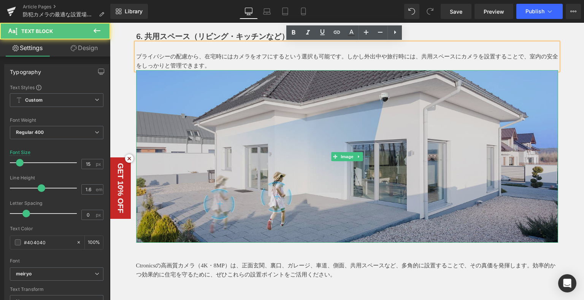
click at [141, 74] on img at bounding box center [347, 156] width 422 height 173
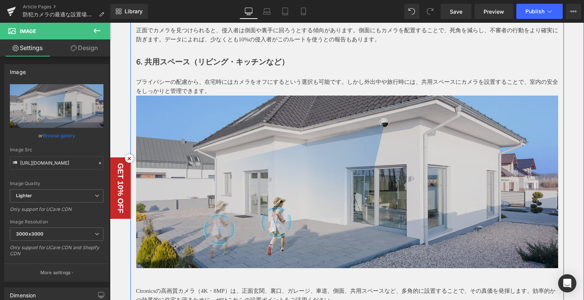
scroll to position [740, 0]
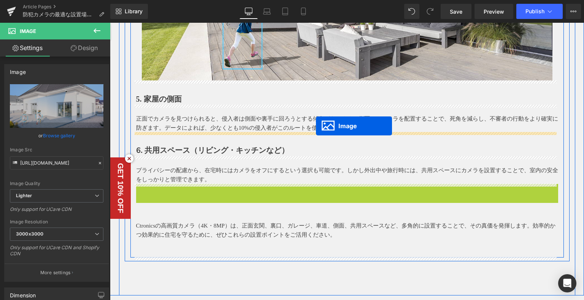
drag, startPoint x: 330, startPoint y: 156, endPoint x: 316, endPoint y: 127, distance: 32.6
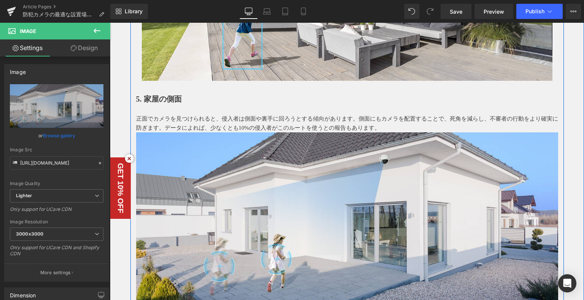
click at [379, 128] on p "正面でカメラを見つけられると、侵入者は側面や裏手に回ろうとする傾向があります。側面にもカメラを配置することで、死角を減らし、不審者の行動をより確実に防ぎます。…" at bounding box center [347, 123] width 422 height 18
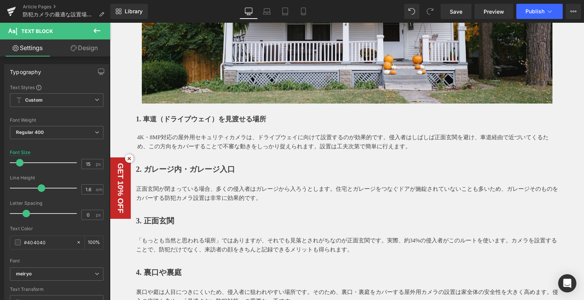
scroll to position [323, 0]
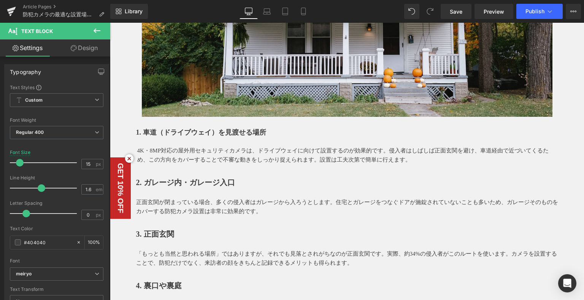
click at [92, 28] on icon at bounding box center [96, 30] width 9 height 9
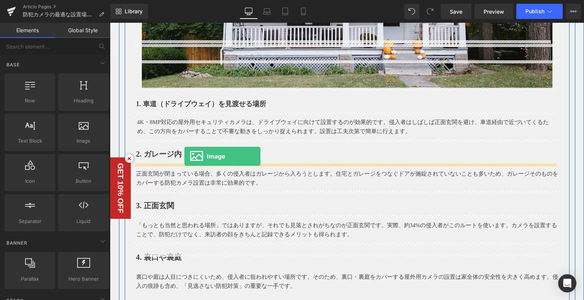
scroll to position [399, 0]
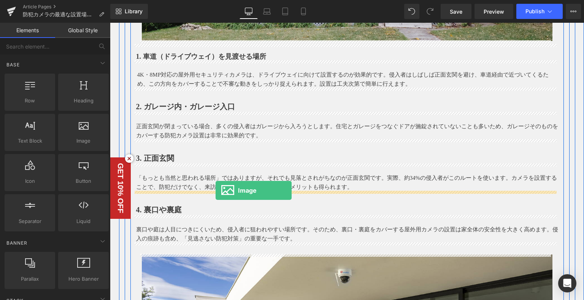
drag, startPoint x: 189, startPoint y: 149, endPoint x: 215, endPoint y: 191, distance: 50.0
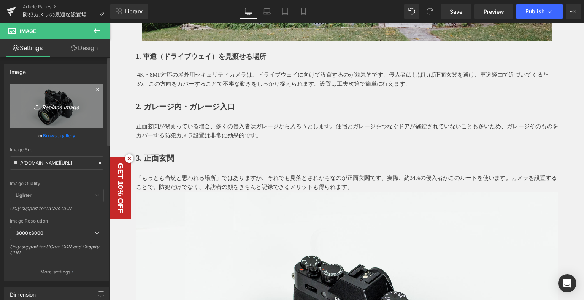
click at [53, 100] on link "Replace Image" at bounding box center [56, 106] width 93 height 44
type input "C:\fakepath\8.jpg"
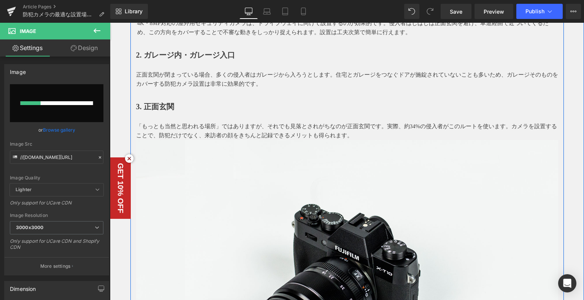
scroll to position [512, 0]
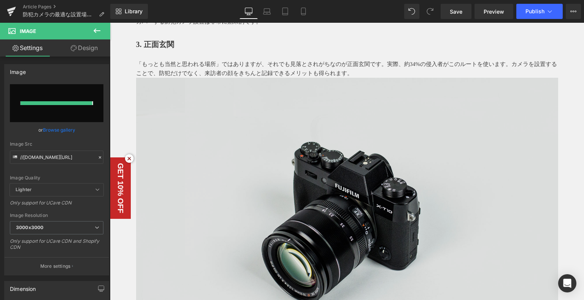
type input "[URL][DOMAIN_NAME]"
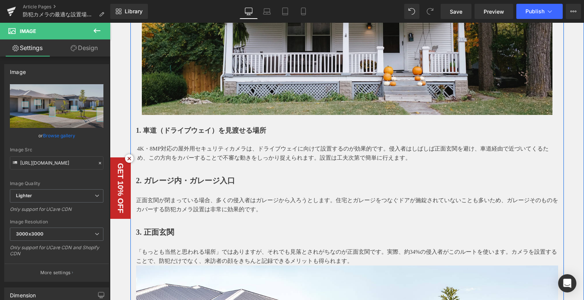
scroll to position [323, 0]
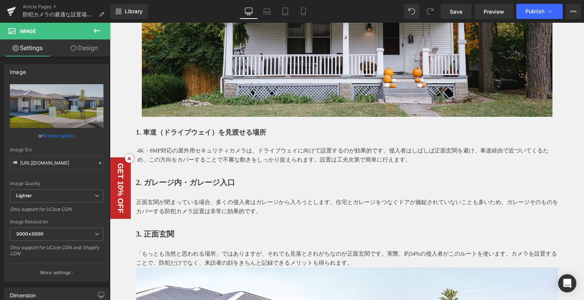
click at [97, 29] on icon at bounding box center [96, 30] width 9 height 9
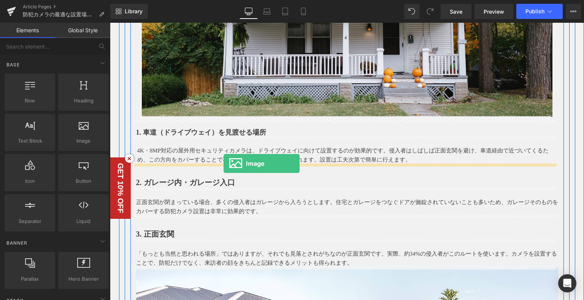
drag, startPoint x: 179, startPoint y: 157, endPoint x: 223, endPoint y: 164, distance: 44.6
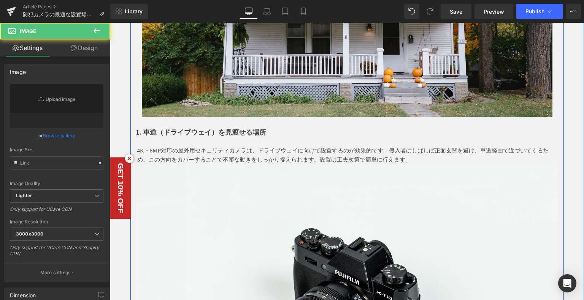
type input "//[DOMAIN_NAME][URL]"
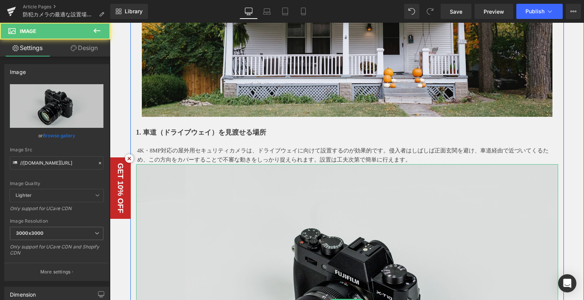
click at [232, 193] on img at bounding box center [347, 303] width 422 height 279
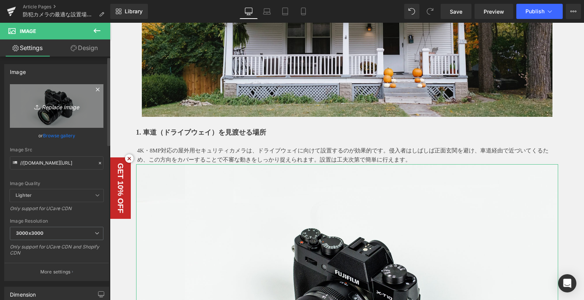
click at [53, 107] on icon "Replace Image" at bounding box center [56, 105] width 61 height 9
type input "C:\fakepath\3.jpg"
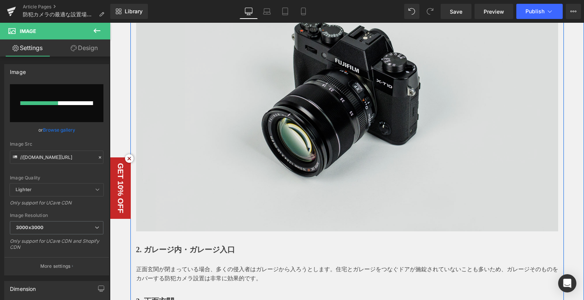
scroll to position [550, 0]
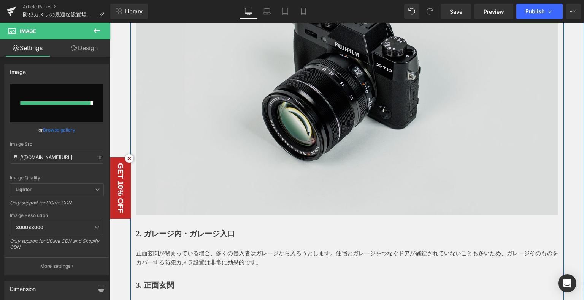
type input "[URL][DOMAIN_NAME]"
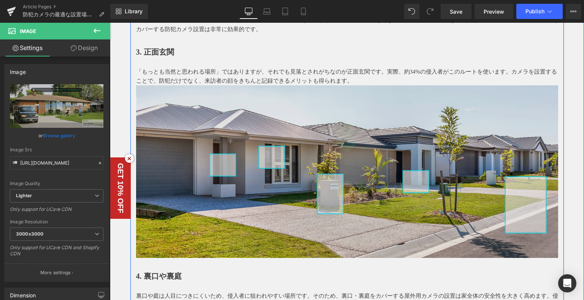
scroll to position [664, 0]
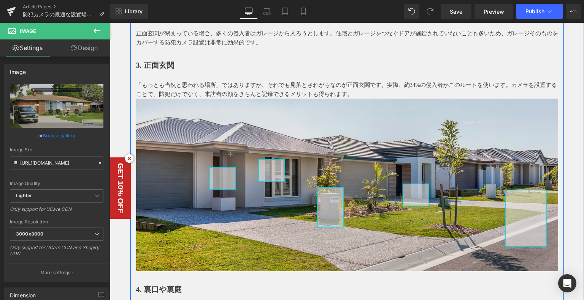
click at [398, 149] on img at bounding box center [347, 185] width 422 height 173
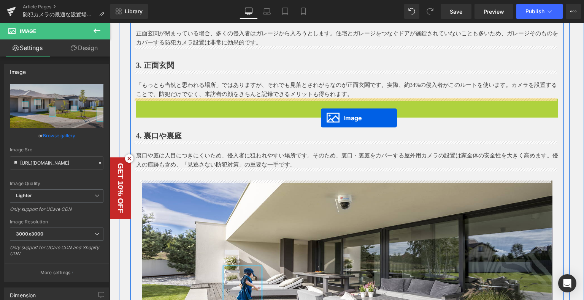
drag, startPoint x: 334, startPoint y: 182, endPoint x: 321, endPoint y: 118, distance: 65.5
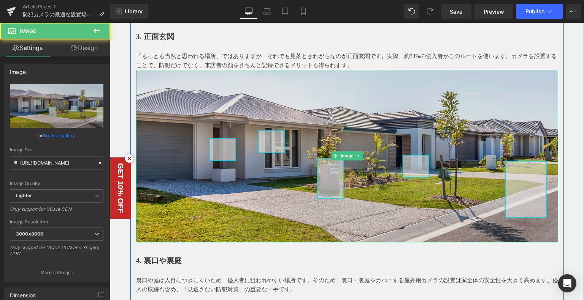
scroll to position [740, 0]
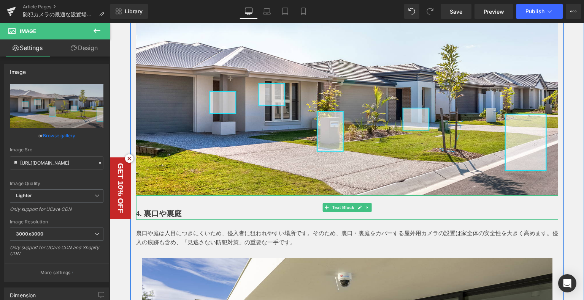
click at [145, 204] on div at bounding box center [347, 202] width 422 height 12
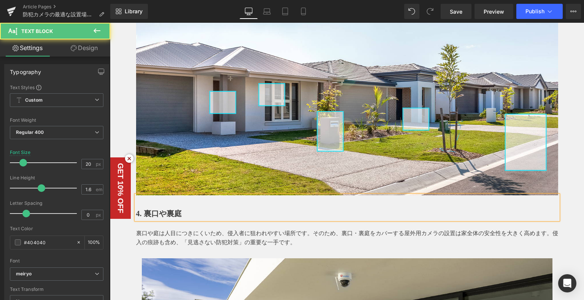
click at [136, 216] on div "4. 裏口や裏庭" at bounding box center [347, 208] width 422 height 24
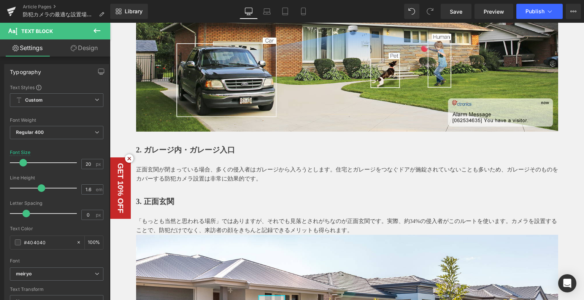
scroll to position [550, 0]
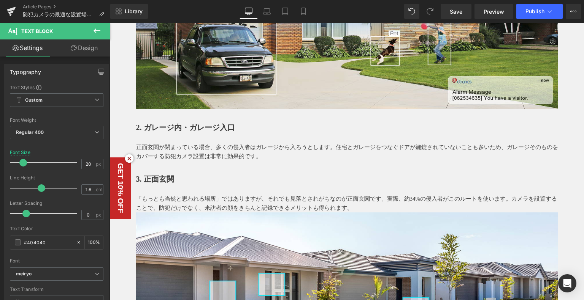
click at [351, 206] on p "「もっとも当然と思われる場所」ではありますが、それでも見落とされがちなのが正面玄関です。実際、約34%の侵入者がこのルートを使います。カメラを設置することで、…" at bounding box center [347, 204] width 422 height 18
click at [361, 206] on p "「もっとも当然と思われる場所」ではありますが、それでも見落とされがちなのが正面玄関です。実際、約34%の侵入者がこのルートを使います。カメラを設置することで、…" at bounding box center [347, 204] width 422 height 18
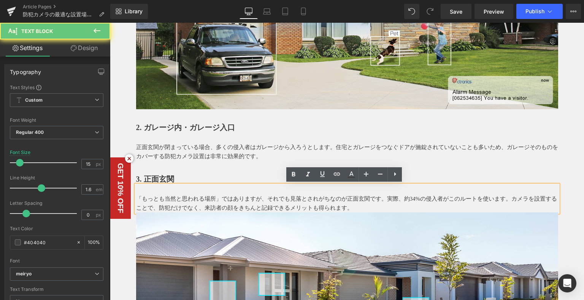
click at [338, 198] on p "「もっとも当然と思われる場所」ではありますが、それでも見落とされがちなのが正面玄関です。実際、約34%の侵入者がこのルートを使います。カメラを設置することで、…" at bounding box center [347, 204] width 422 height 18
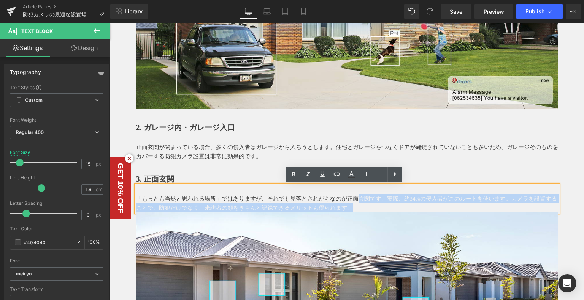
drag, startPoint x: 353, startPoint y: 203, endPoint x: 360, endPoint y: 205, distance: 7.7
click at [353, 204] on p "「もっとも当然と思われる場所」ではありますが、それでも見落とされがちなのが正面玄関です。実際、約34%の侵入者がこのルートを使います。カメラを設置することで、…" at bounding box center [347, 204] width 422 height 18
click at [362, 207] on p "「もっとも当然と思われる場所」ではありますが、それでも見落とされがちなのが正面玄関です。実際、約34%の侵入者がこのルートを使います。カメラを設置することで、…" at bounding box center [347, 204] width 422 height 18
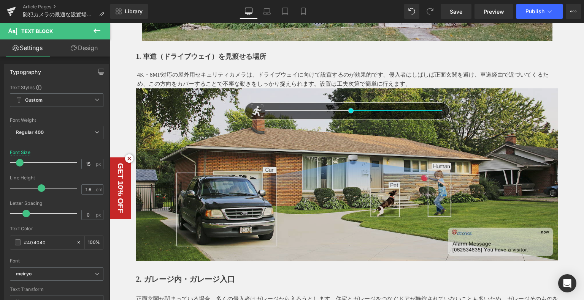
scroll to position [285, 0]
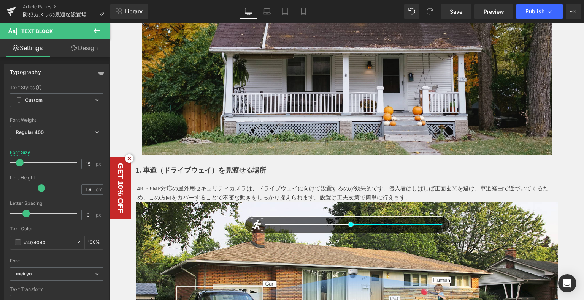
click at [404, 195] on p "4K・8MP対応の屋外用セキュリティカメラは、ドライブウェイに向けて設置するのが効果的です。侵入者はしばしば正面玄関を避け、車道経由で近づいてくるため、この方…" at bounding box center [347, 193] width 421 height 18
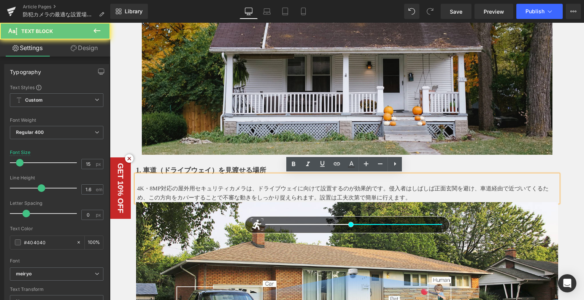
click at [409, 196] on p "4K・8MP対応の屋外用セキュリティカメラは、ドライブウェイに向けて設置するのが効果的です。侵入者はしばしば正面玄関を避け、車道経由で近づいてくるため、この方…" at bounding box center [347, 193] width 421 height 18
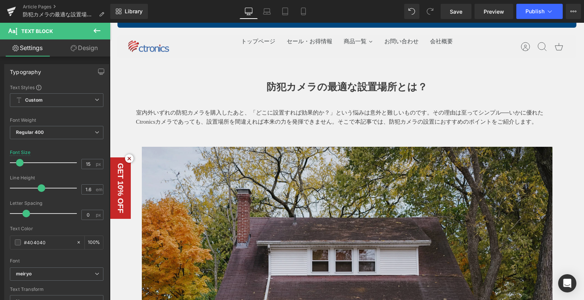
scroll to position [0, 0]
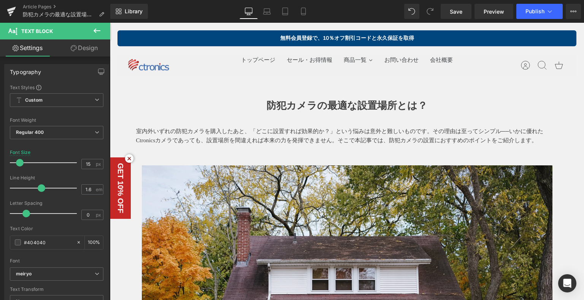
click at [246, 153] on div "室内外いずれの防犯カメラを購入したあと、「どこに設置すれば効果的か？」という悩みは意外と難しいものです。その理由は至ってシンプル──いかに優れたCtronic…" at bounding box center [347, 140] width 422 height 27
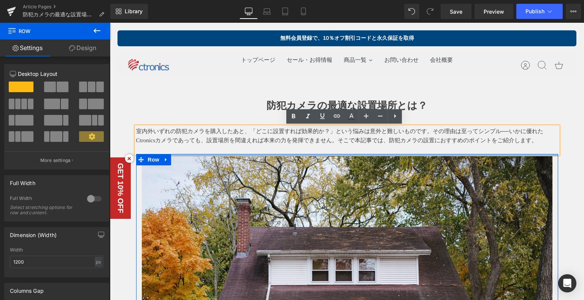
drag, startPoint x: 304, startPoint y: 162, endPoint x: 308, endPoint y: 153, distance: 10.0
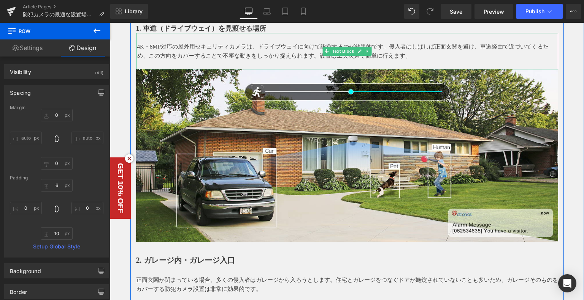
scroll to position [418, 0]
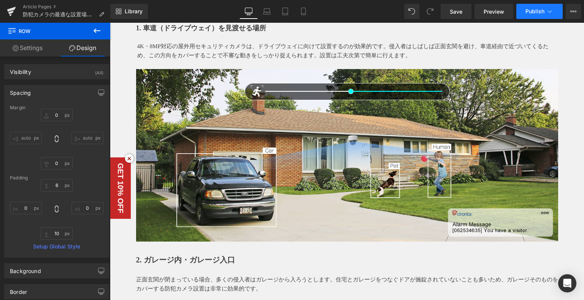
click at [544, 12] on span "Publish" at bounding box center [534, 11] width 19 height 6
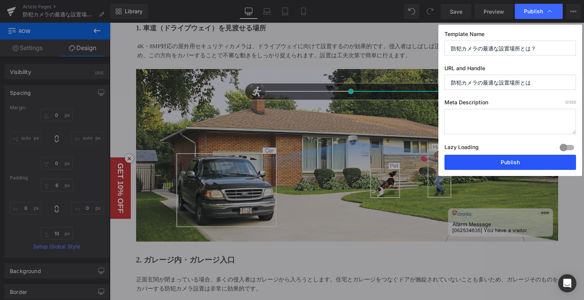
click at [521, 160] on button "Publish" at bounding box center [509, 162] width 131 height 15
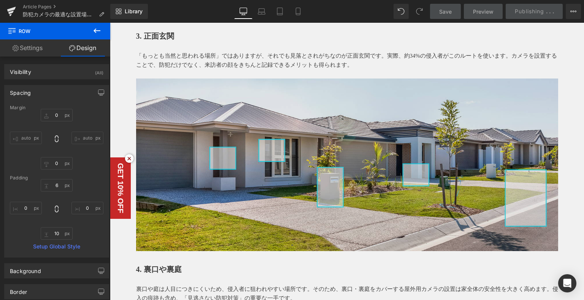
scroll to position [760, 0]
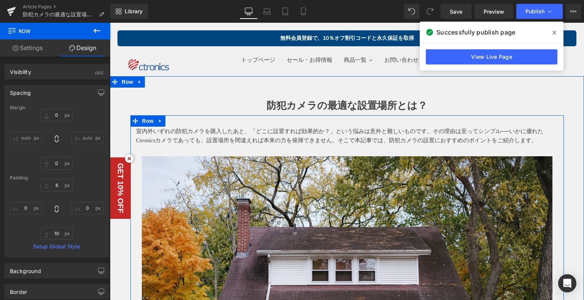
click at [278, 141] on p "室内外いずれの防犯カメラを購入したあと、「どこに設置すれば効果的か？」という悩みは意外と難しいものです。その理由は至ってシンプル──いかに優れたCtronic…" at bounding box center [347, 136] width 422 height 18
